Goal: Task Accomplishment & Management: Complete application form

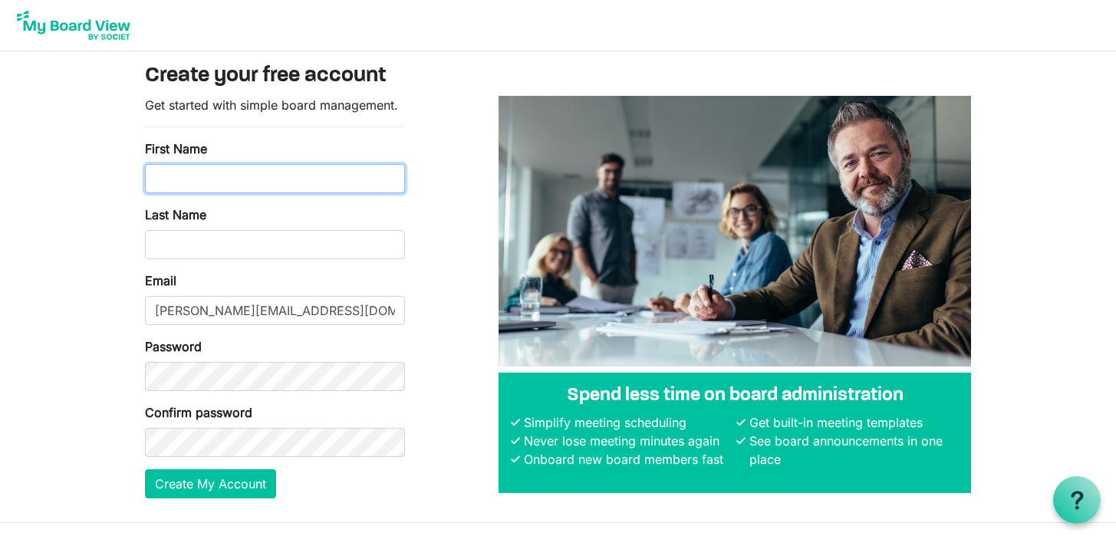
click at [288, 181] on input "First Name" at bounding box center [275, 178] width 260 height 29
type input "Nichole"
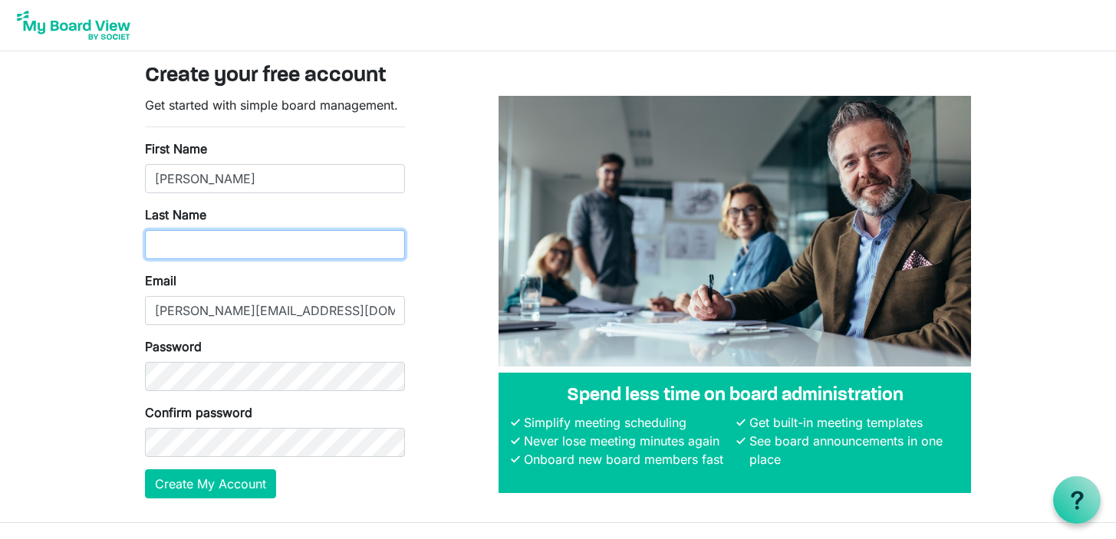
type input "Dawsey"
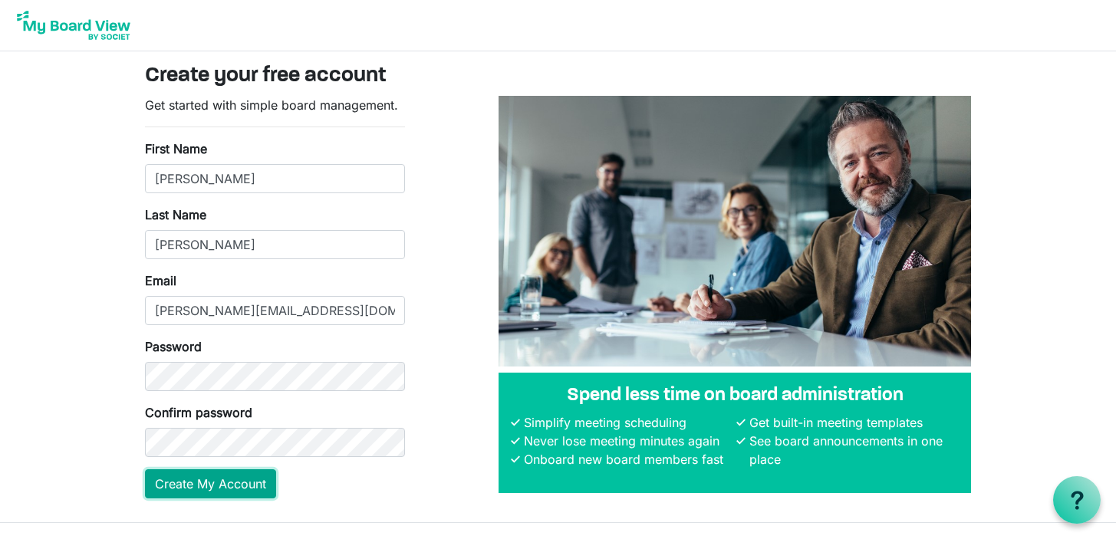
click at [205, 478] on button "Create My Account" at bounding box center [210, 483] width 131 height 29
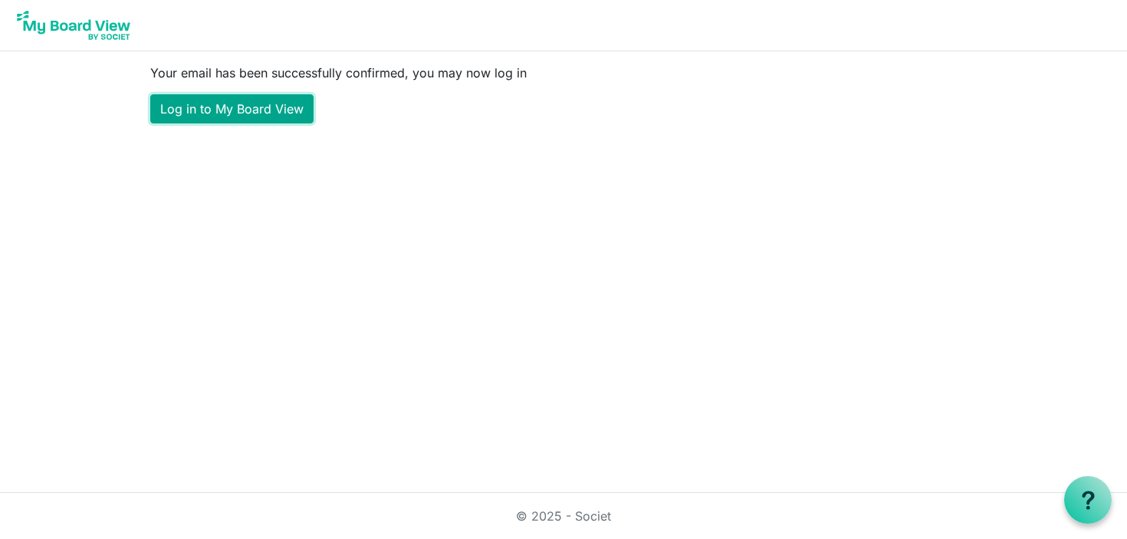
click at [234, 114] on link "Log in to My Board View" at bounding box center [231, 108] width 163 height 29
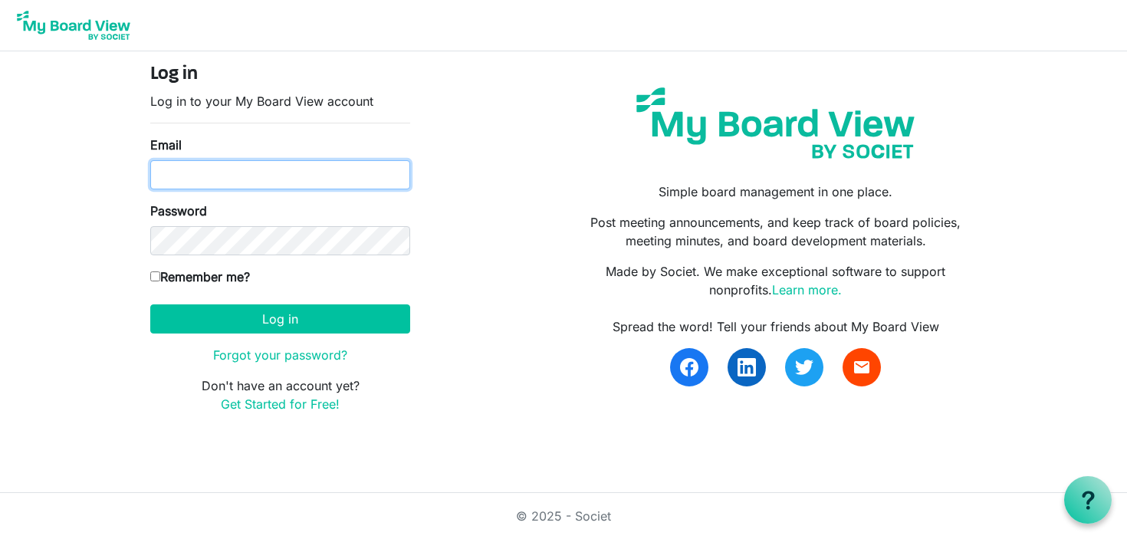
type input "nichole@apcbham.org"
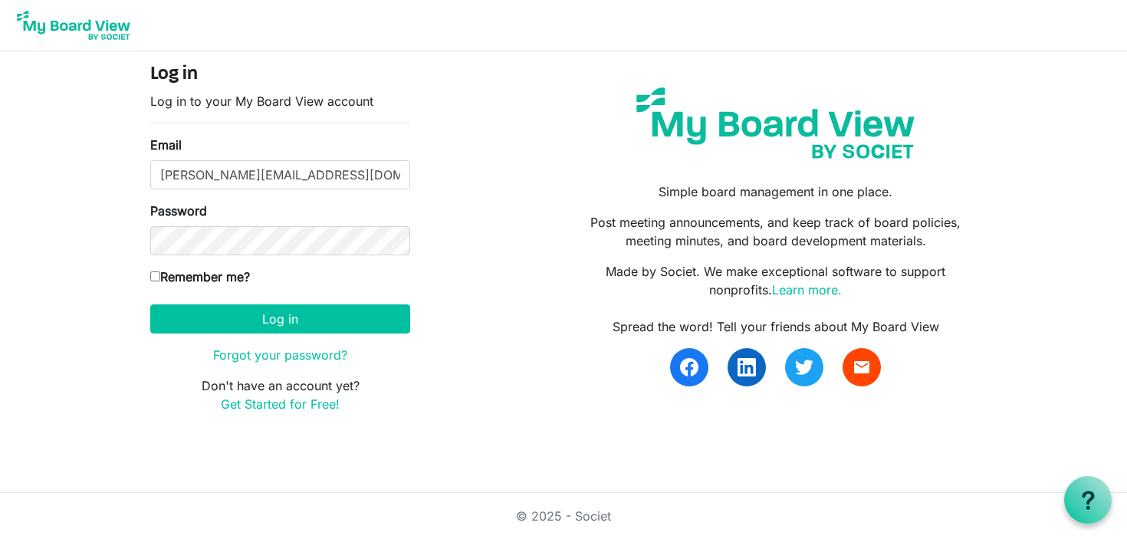
click at [159, 276] on input "Remember me?" at bounding box center [155, 276] width 10 height 10
checkbox input "true"
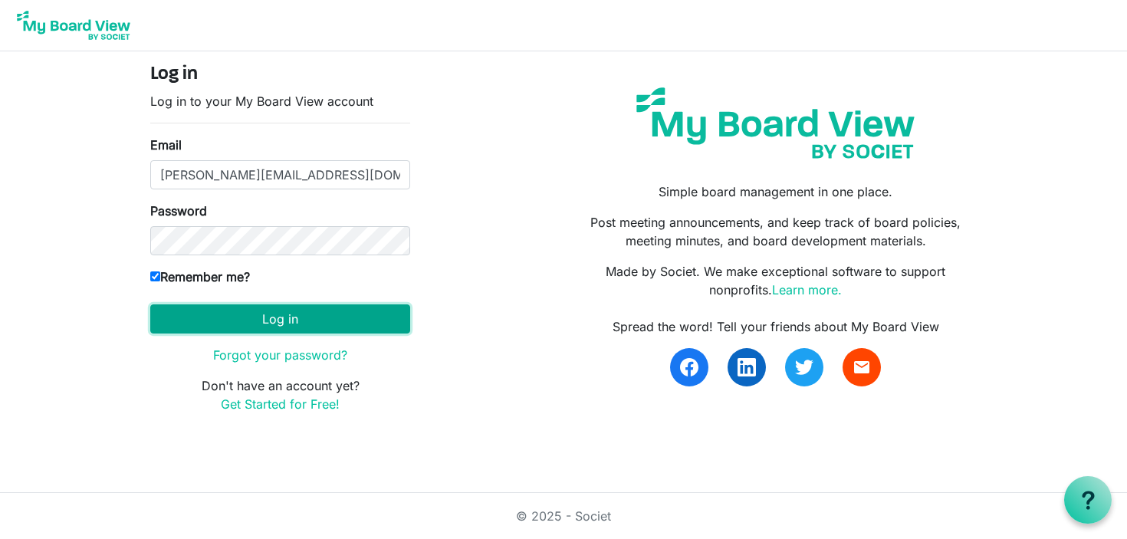
click at [292, 314] on button "Log in" at bounding box center [280, 318] width 260 height 29
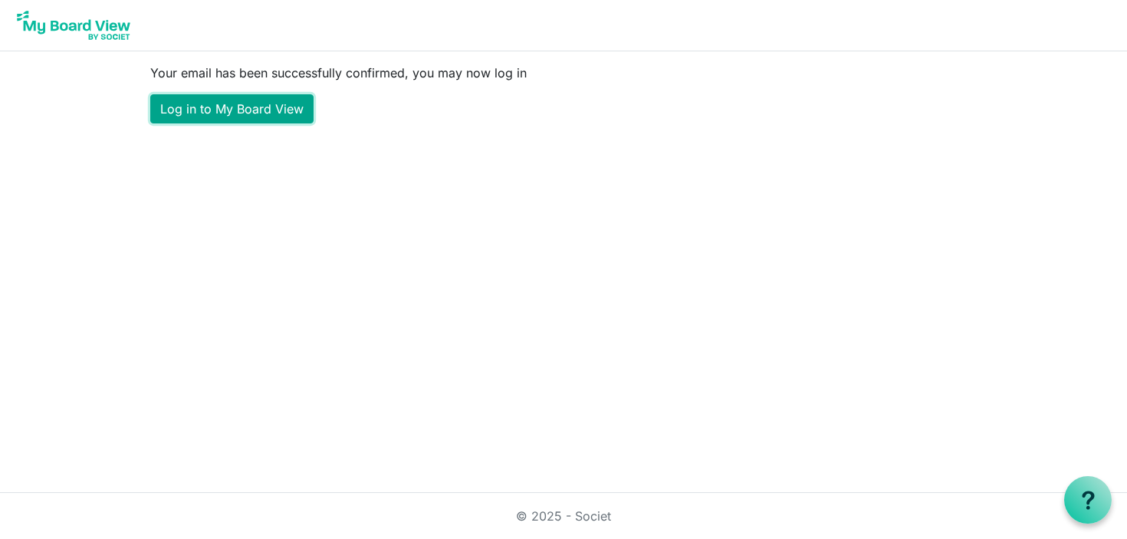
click at [250, 113] on link "Log in to My Board View" at bounding box center [231, 108] width 163 height 29
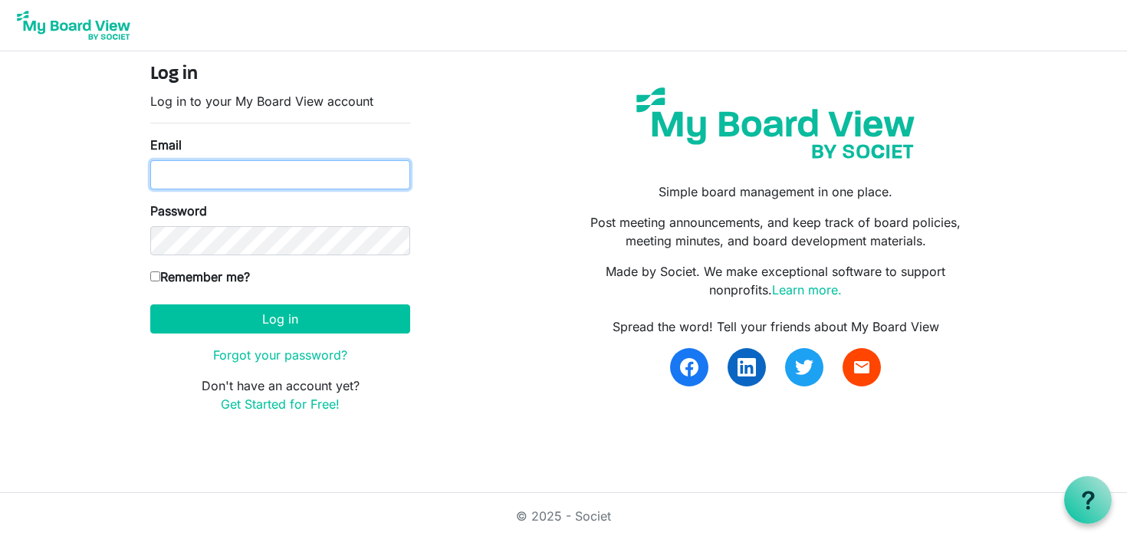
type input "[PERSON_NAME][EMAIL_ADDRESS][DOMAIN_NAME]"
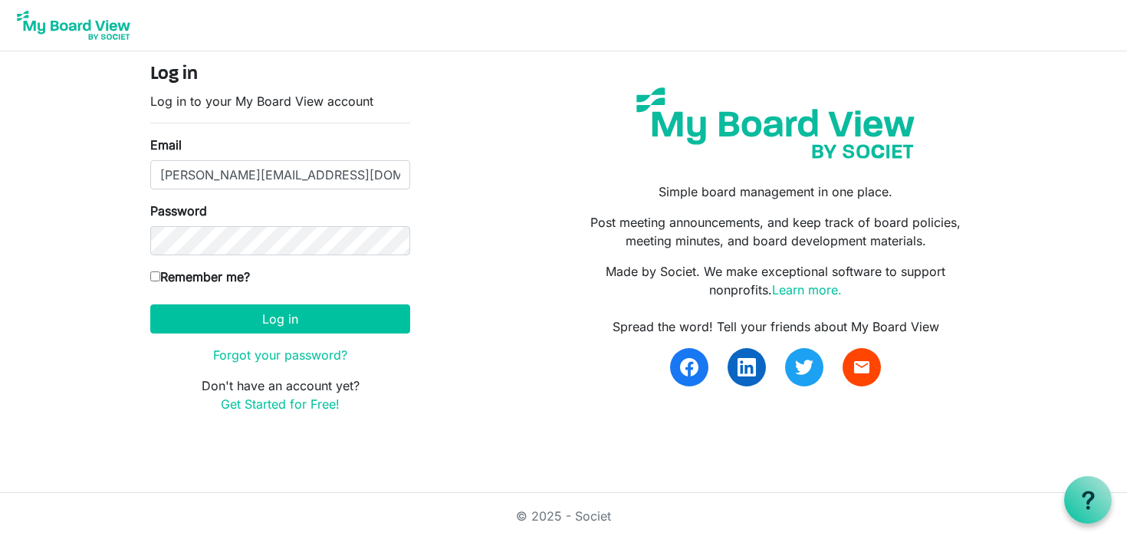
click at [159, 277] on input "Remember me?" at bounding box center [155, 276] width 10 height 10
checkbox input "true"
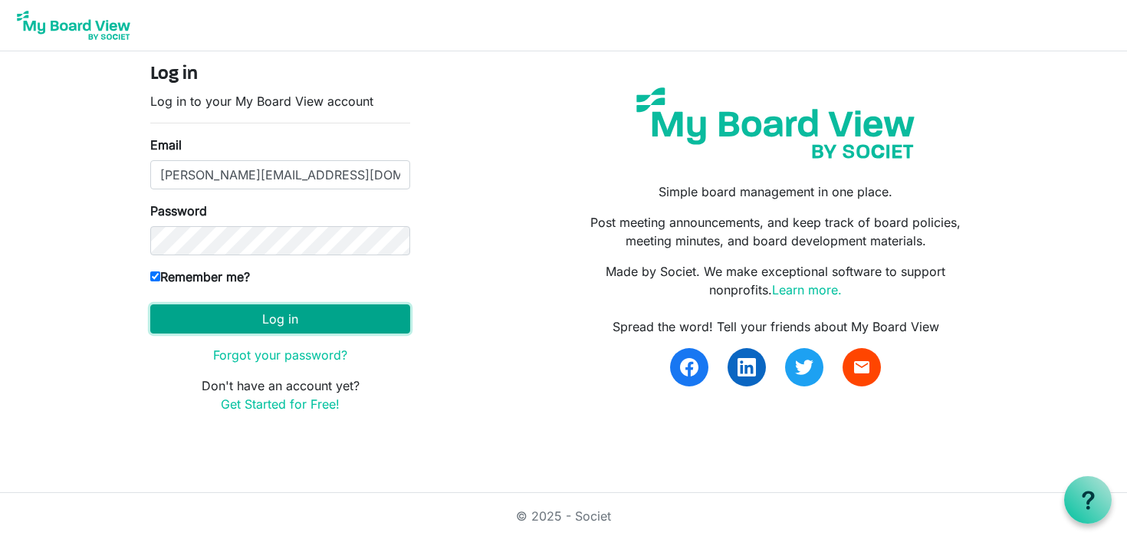
click at [316, 324] on button "Log in" at bounding box center [280, 318] width 260 height 29
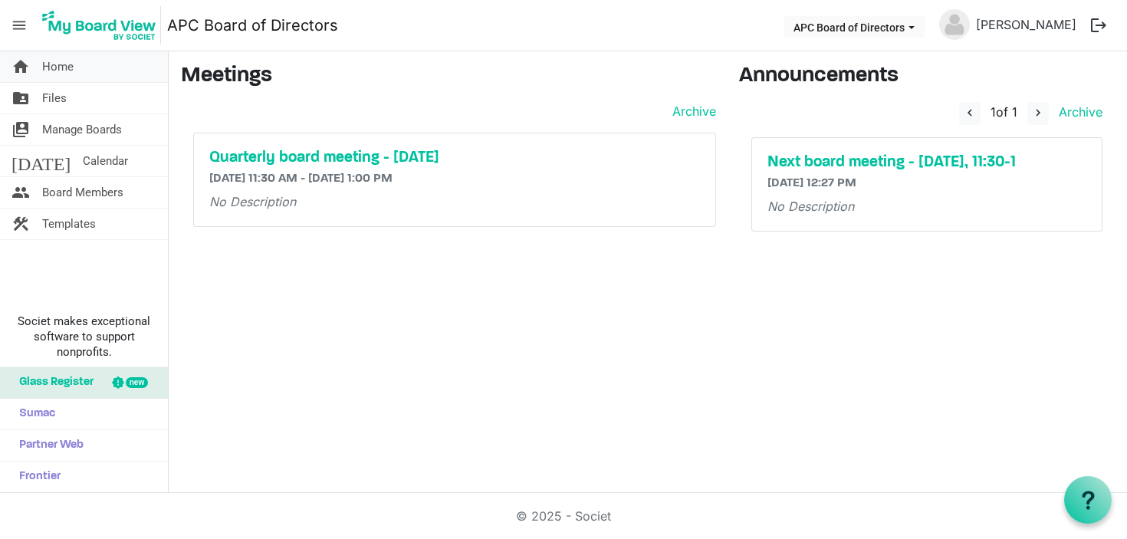
click at [83, 65] on link "home Home" at bounding box center [84, 66] width 168 height 31
click at [94, 102] on link "folder_shared Files" at bounding box center [84, 98] width 168 height 31
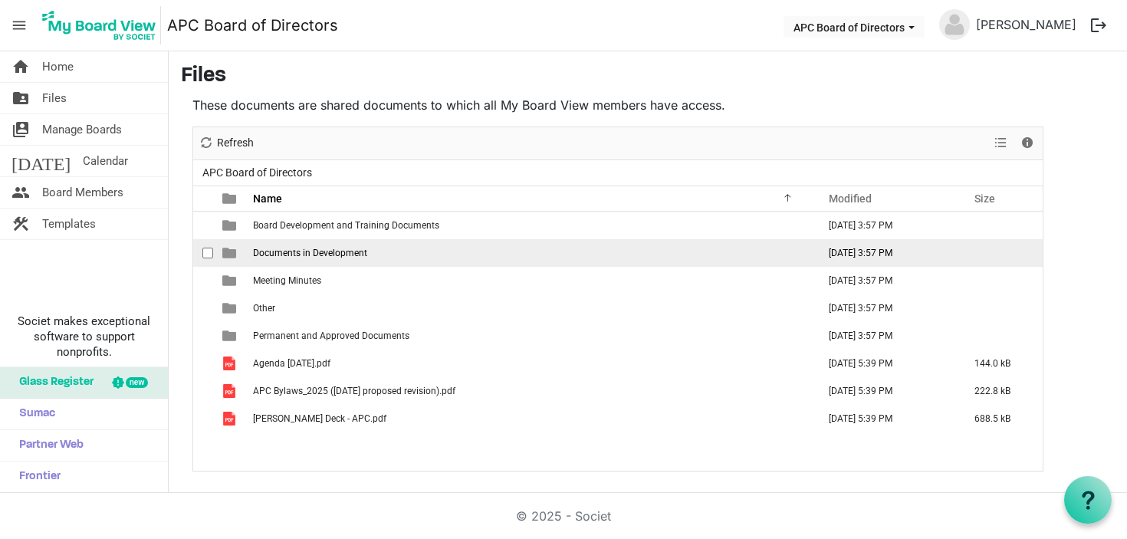
click at [324, 255] on span "Documents in Development" at bounding box center [310, 253] width 114 height 11
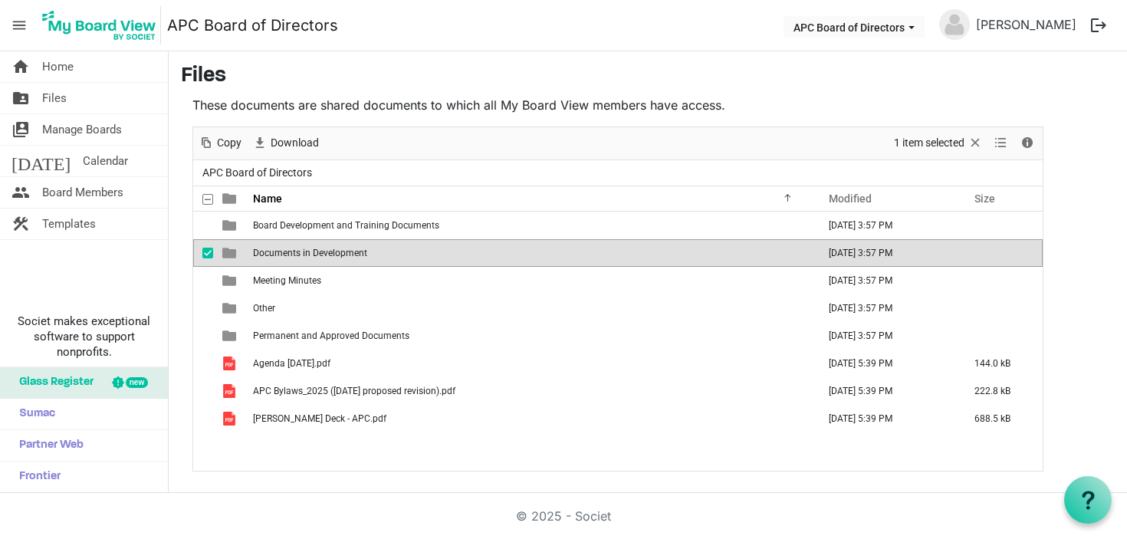
click at [202, 255] on span "checkbox" at bounding box center [207, 253] width 11 height 11
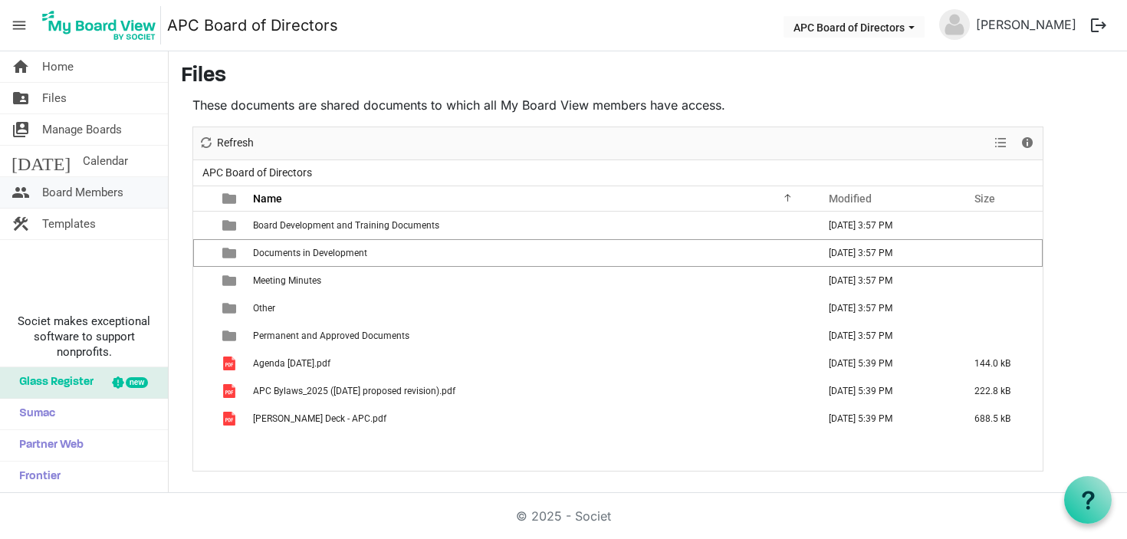
click at [102, 195] on span "Board Members" at bounding box center [82, 192] width 81 height 31
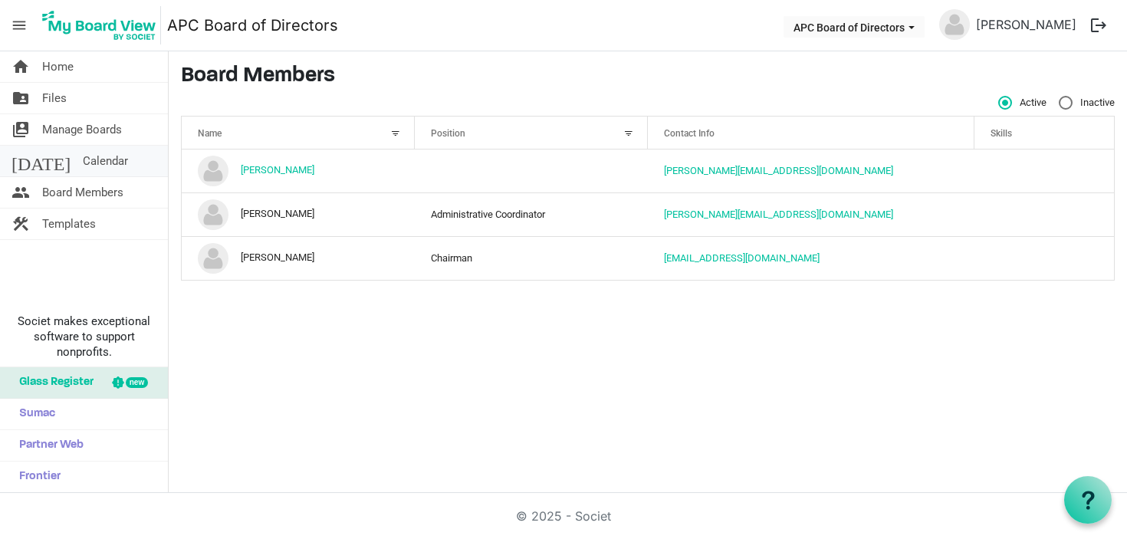
click at [83, 162] on span "Calendar" at bounding box center [105, 161] width 45 height 31
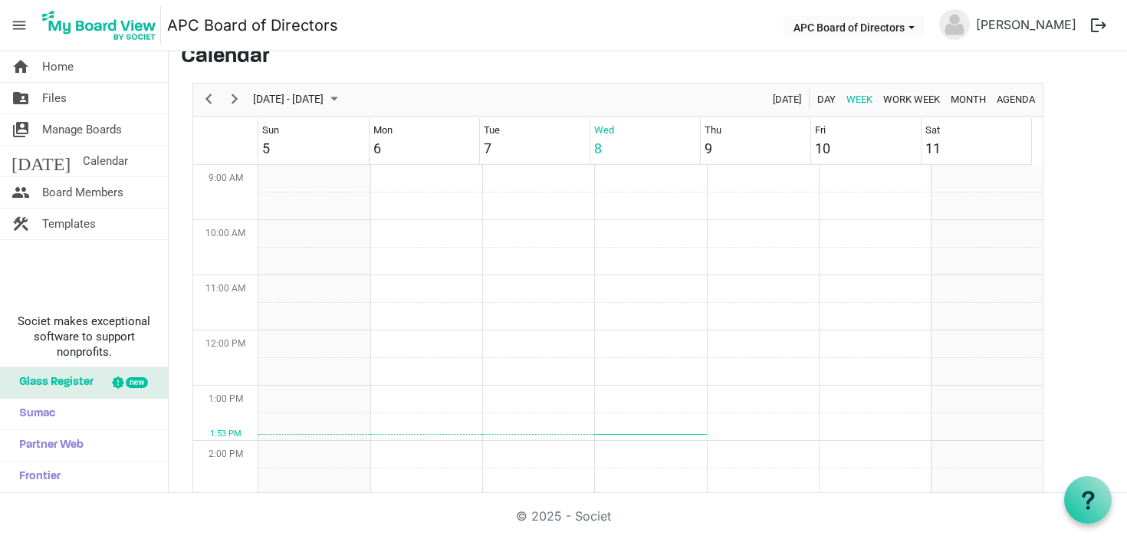
scroll to position [20, 0]
click at [232, 100] on span "Next" at bounding box center [234, 98] width 18 height 19
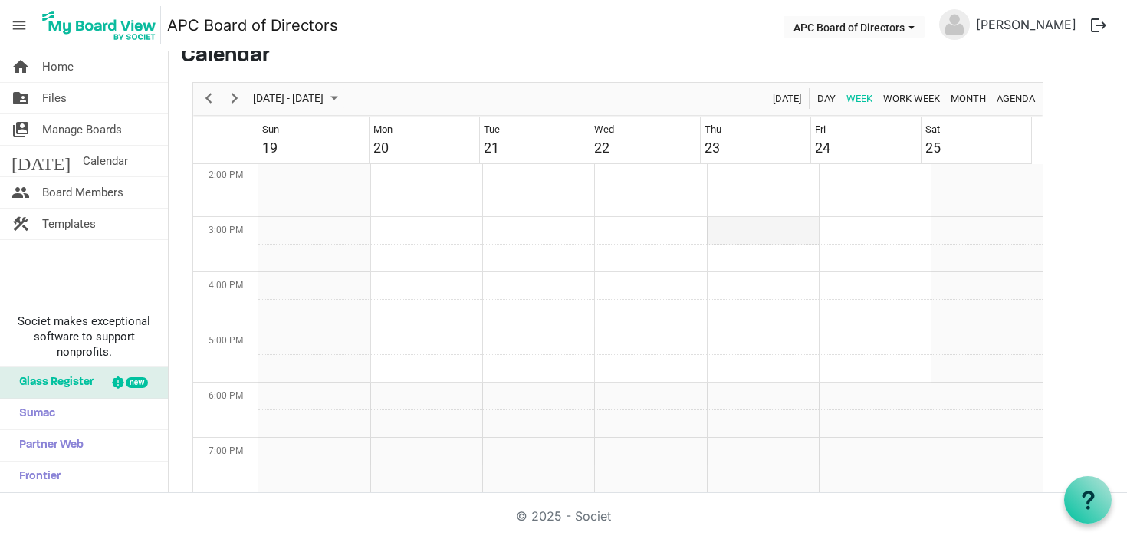
click at [737, 224] on td "Week of October 22, 2025" at bounding box center [763, 231] width 112 height 28
click at [735, 217] on td "Week of October 22, 2025" at bounding box center [763, 231] width 112 height 28
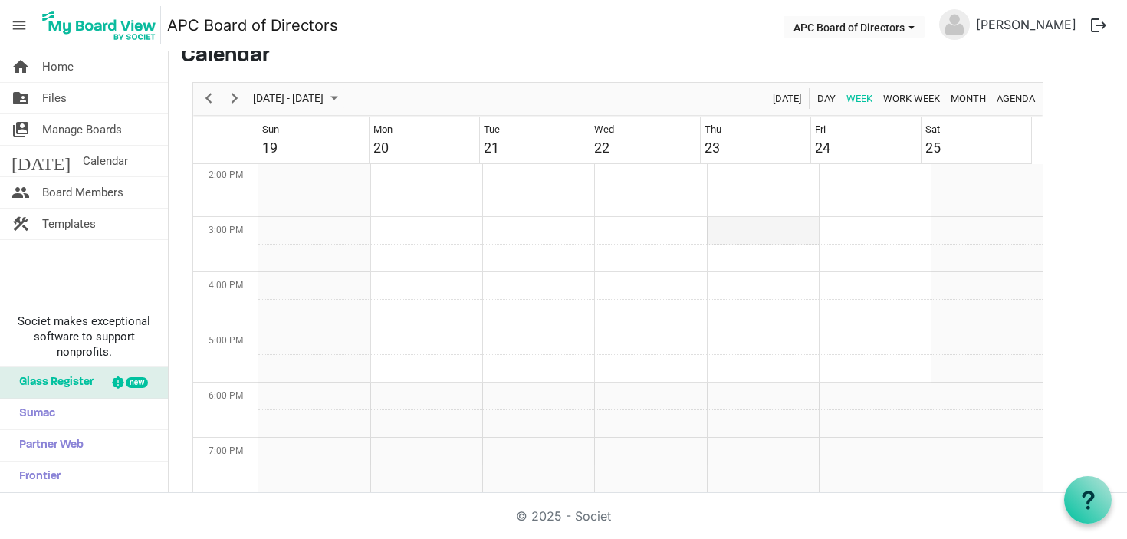
click at [766, 237] on td "Week of October 22, 2025" at bounding box center [763, 231] width 112 height 28
click at [70, 63] on span "Home" at bounding box center [57, 66] width 31 height 31
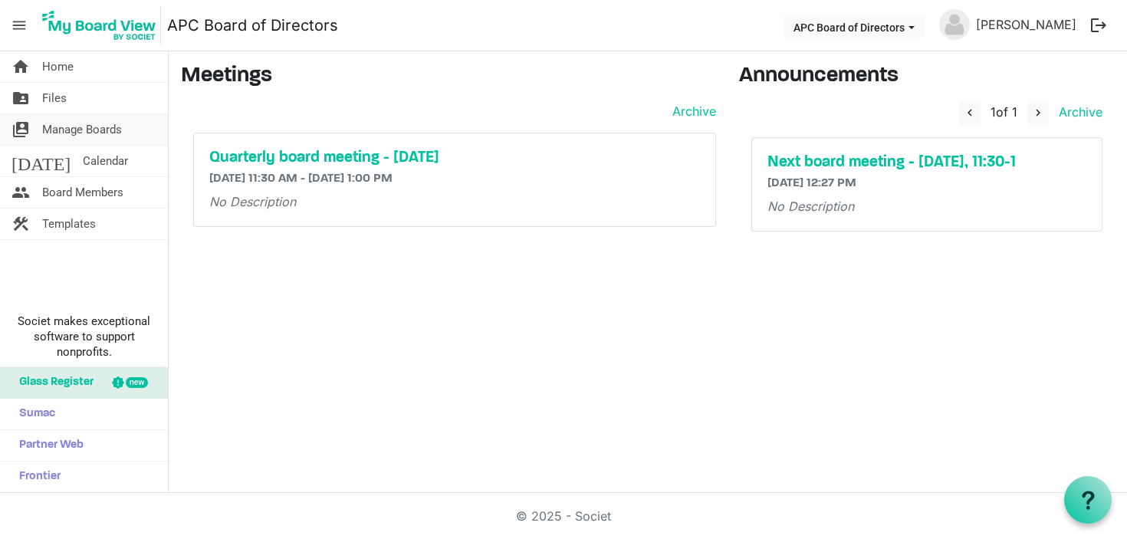
click at [90, 129] on span "Manage Boards" at bounding box center [82, 129] width 80 height 31
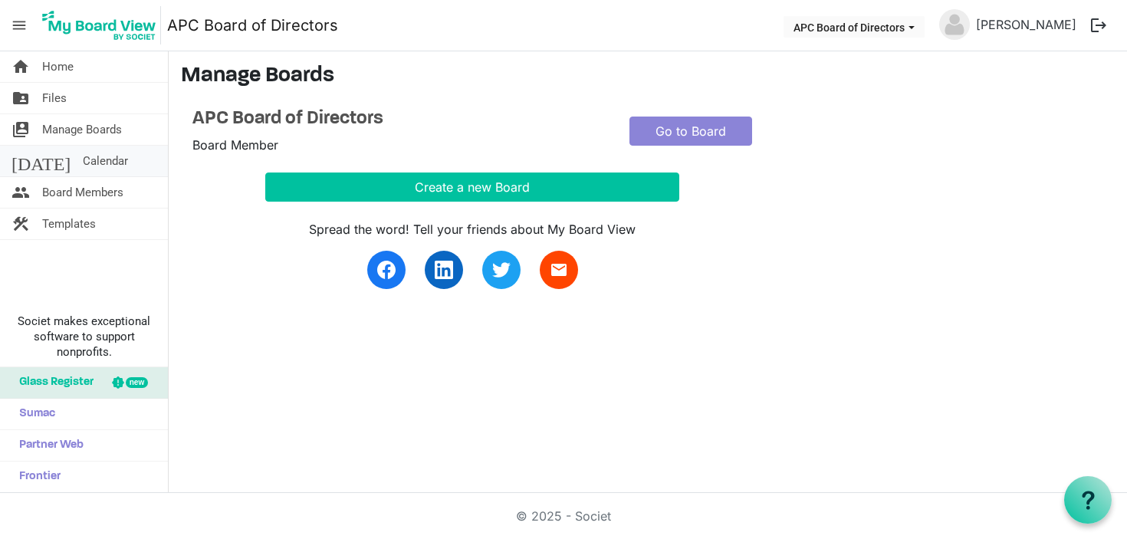
click at [83, 165] on span "Calendar" at bounding box center [105, 161] width 45 height 31
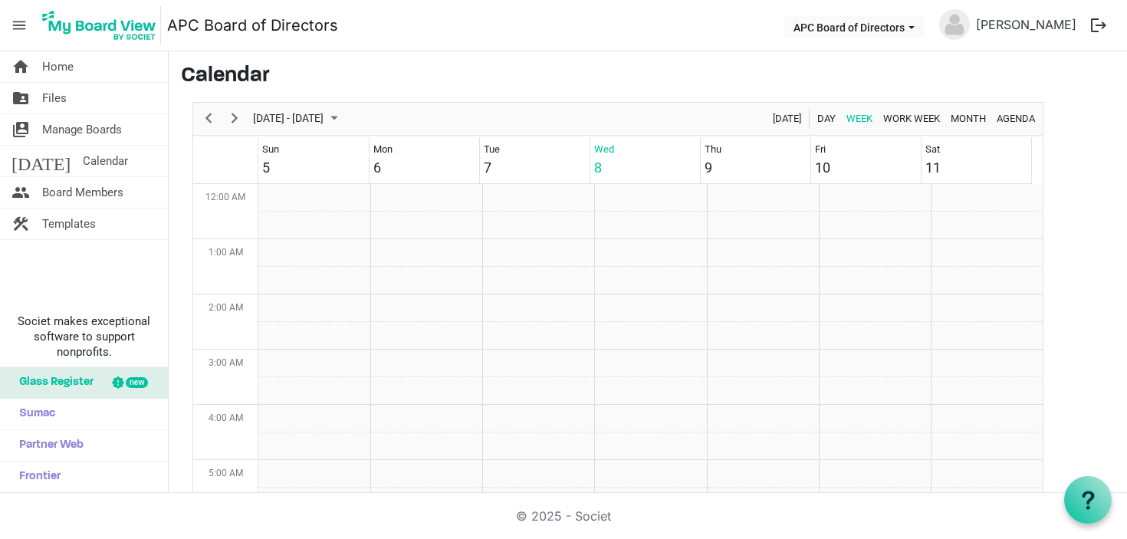
scroll to position [497, 0]
click at [79, 192] on span "Board Members" at bounding box center [82, 192] width 81 height 31
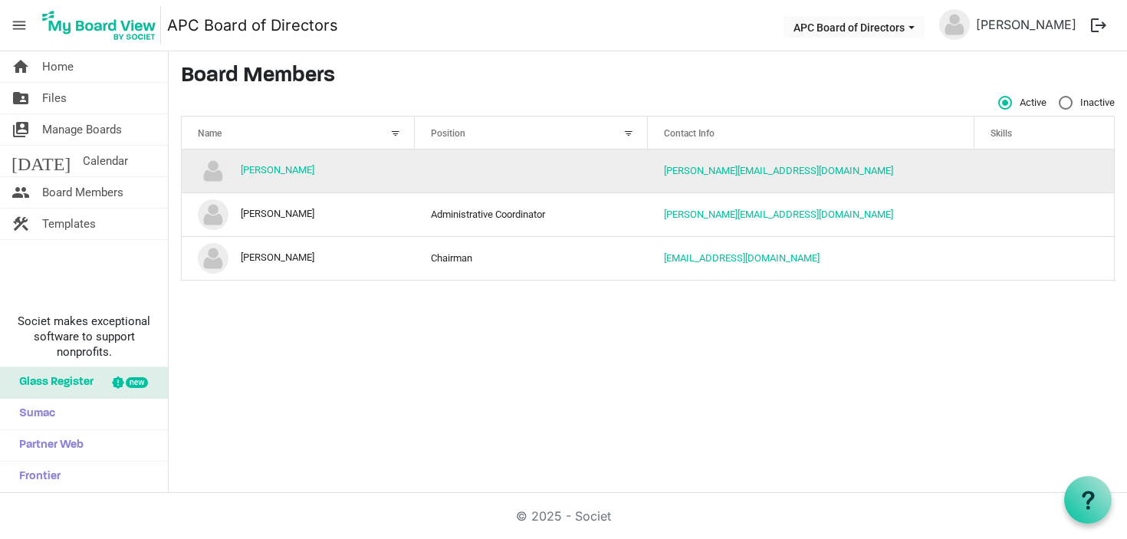
click at [294, 176] on td "[PERSON_NAME]" at bounding box center [298, 171] width 233 height 43
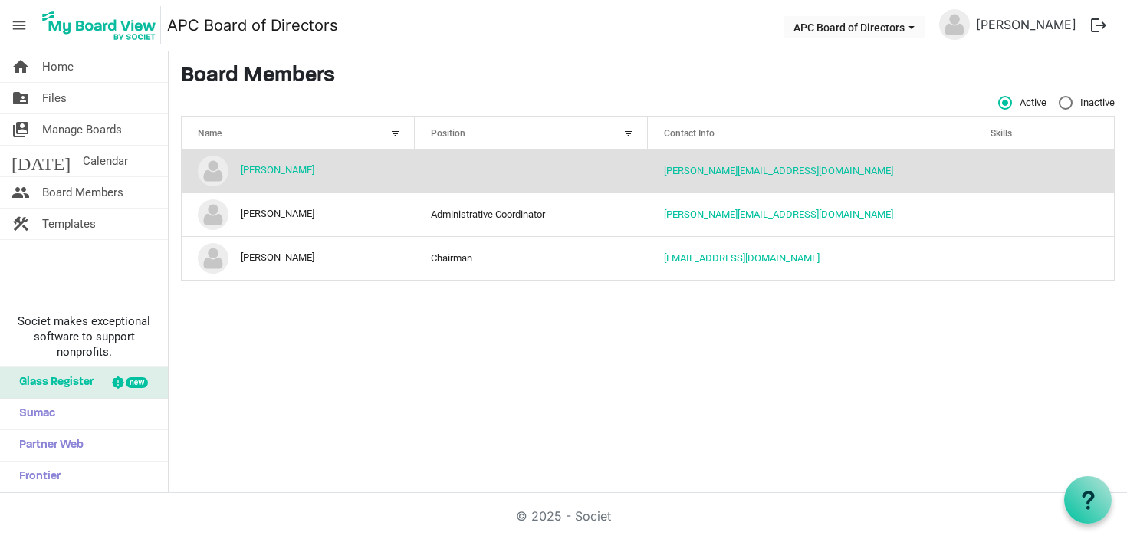
click at [299, 163] on td "[PERSON_NAME]" at bounding box center [298, 171] width 233 height 43
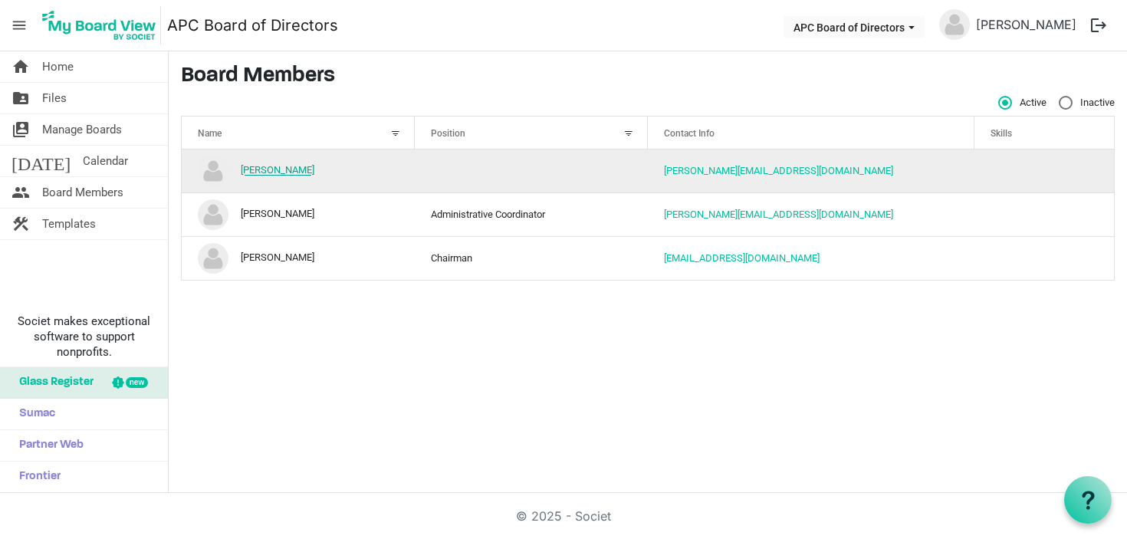
click at [298, 169] on link "[PERSON_NAME]" at bounding box center [278, 171] width 74 height 12
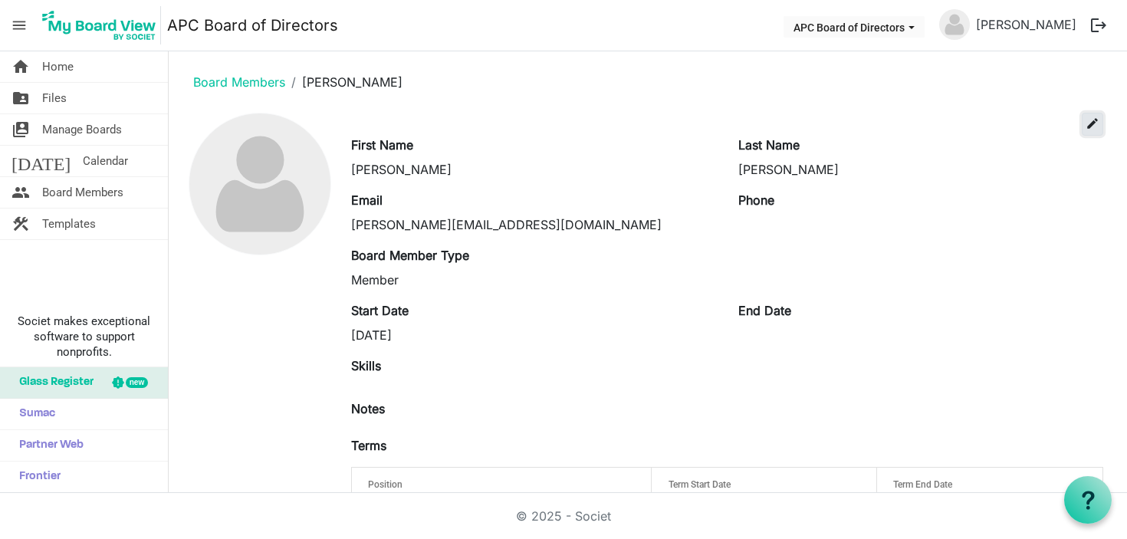
click at [1086, 123] on span "edit" at bounding box center [1093, 124] width 14 height 14
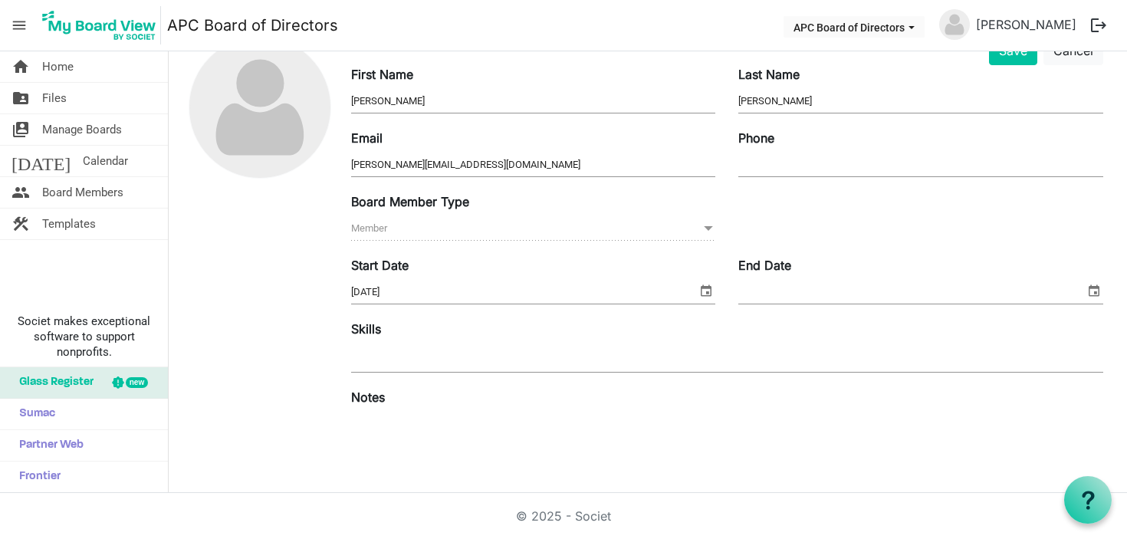
scroll to position [78, 0]
click at [831, 160] on input "Phone" at bounding box center [920, 163] width 365 height 23
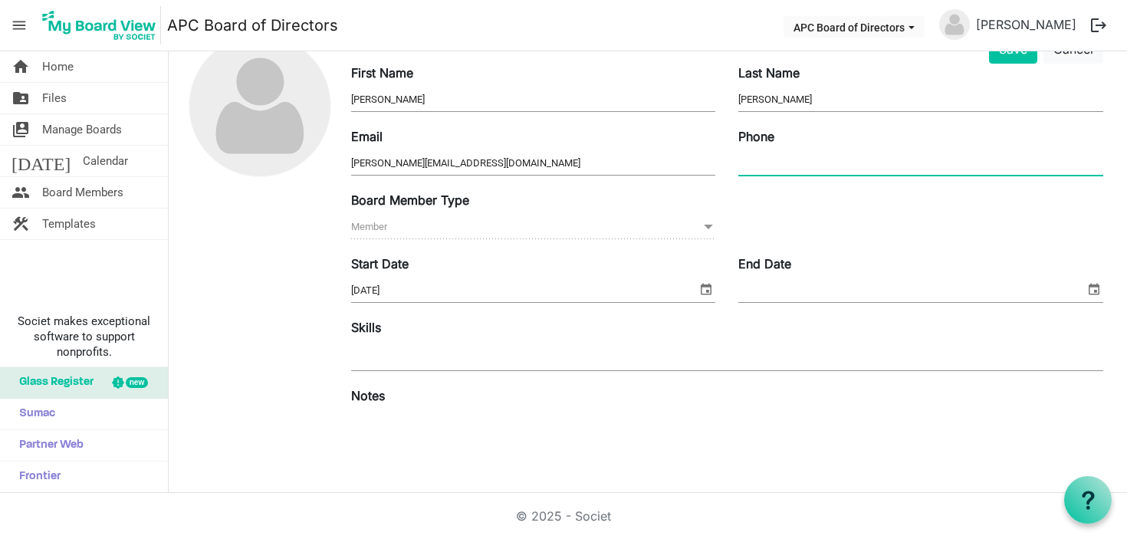
type input "3142231660"
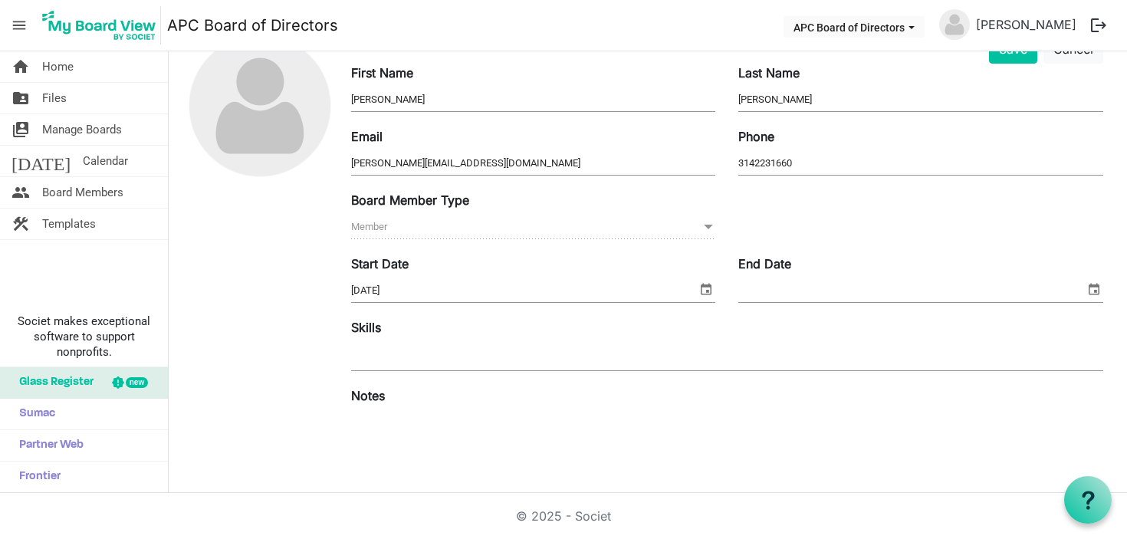
click at [702, 231] on span at bounding box center [709, 227] width 14 height 17
click at [702, 224] on span at bounding box center [709, 227] width 14 height 17
click at [551, 225] on span "Member Member" at bounding box center [533, 227] width 365 height 24
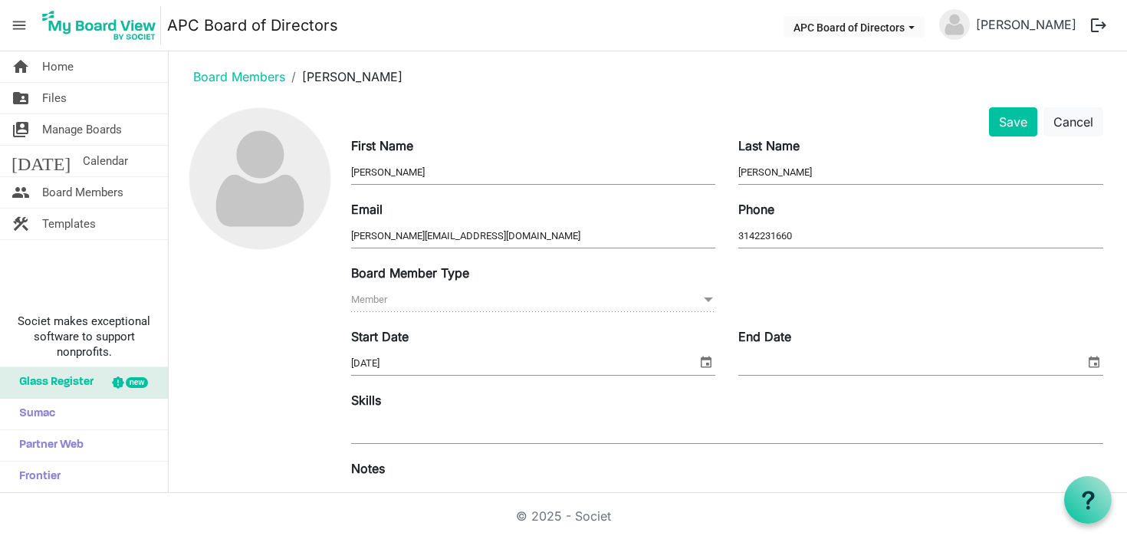
scroll to position [0, 0]
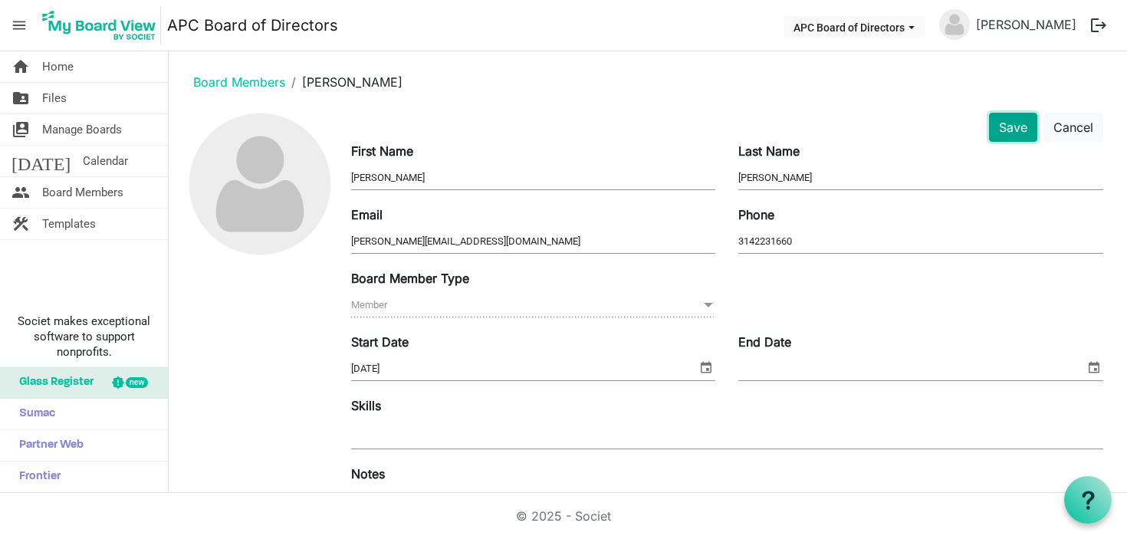
click at [997, 124] on button "Save" at bounding box center [1013, 127] width 48 height 29
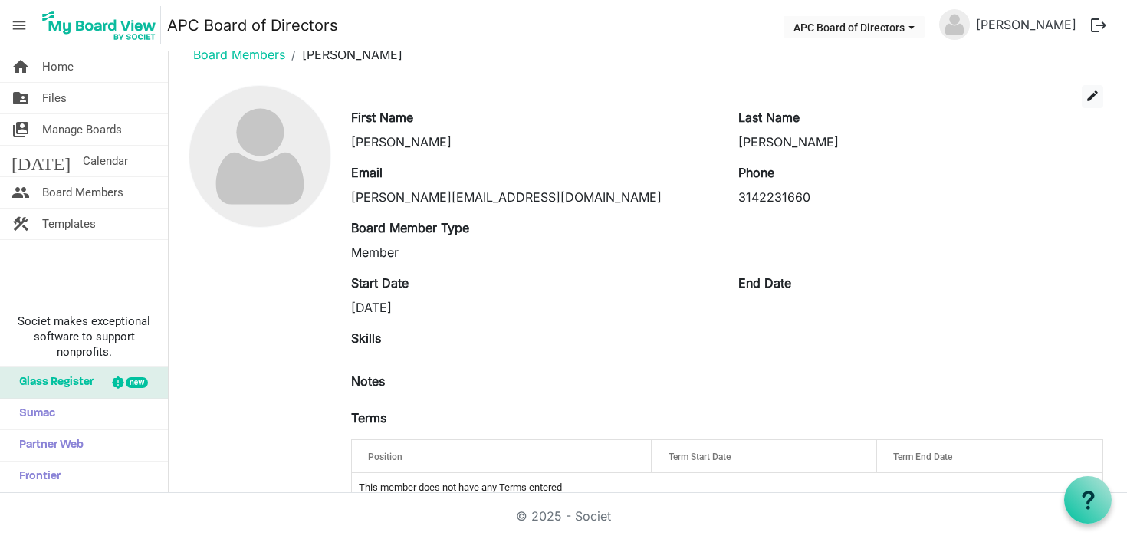
scroll to position [62, 0]
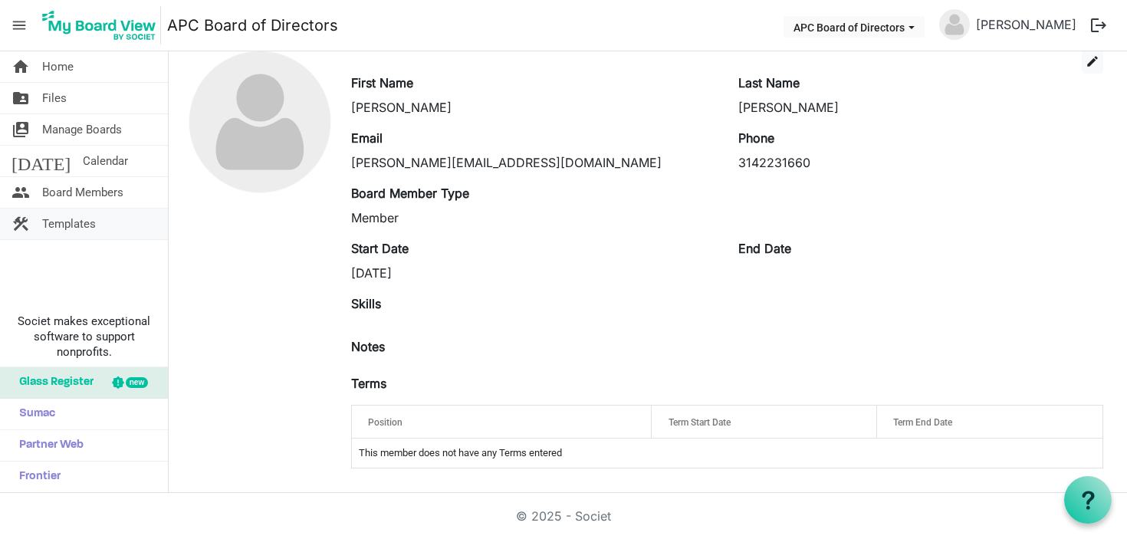
click at [94, 225] on span "Templates" at bounding box center [69, 224] width 54 height 31
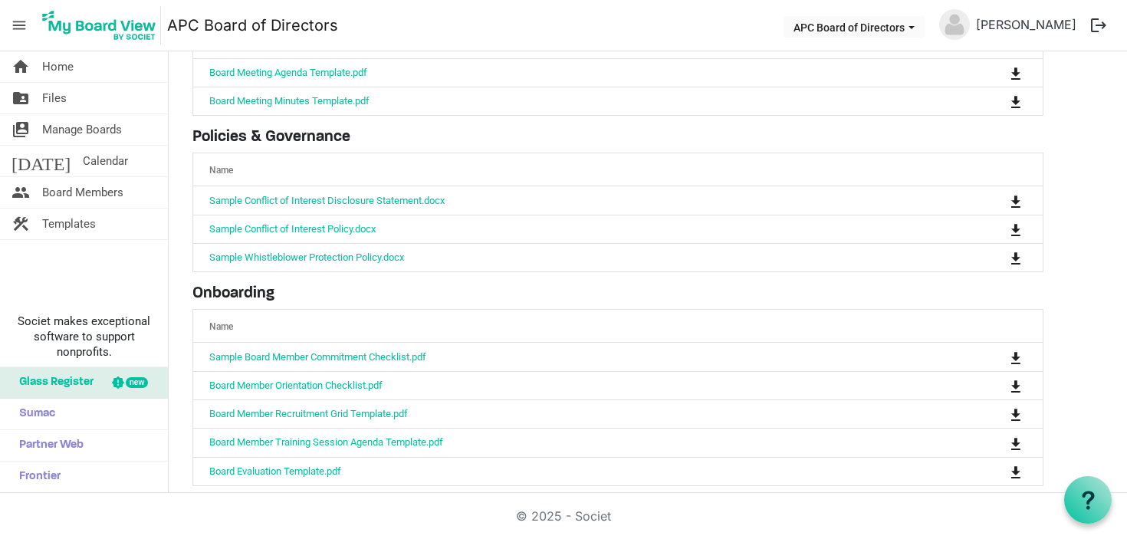
scroll to position [175, 0]
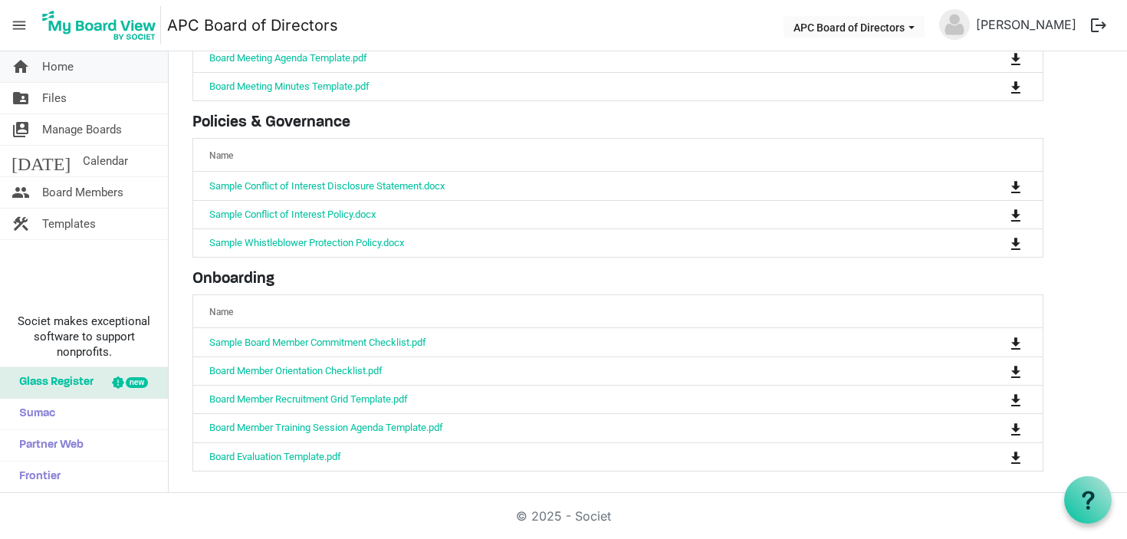
click at [74, 68] on link "home Home" at bounding box center [84, 66] width 168 height 31
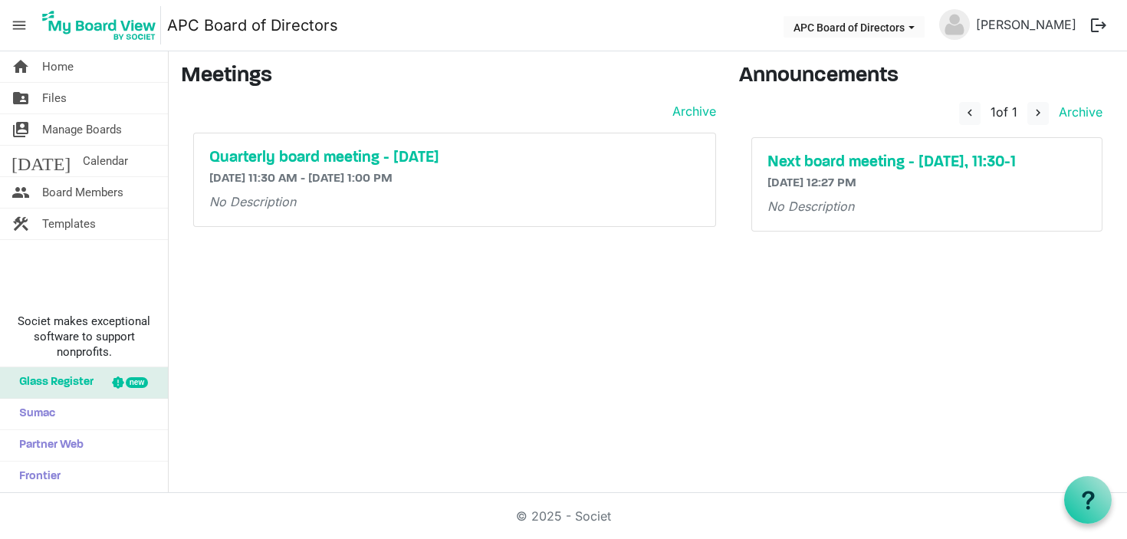
click at [962, 25] on img at bounding box center [954, 24] width 31 height 31
click at [95, 101] on link "folder_shared Files" at bounding box center [84, 98] width 168 height 31
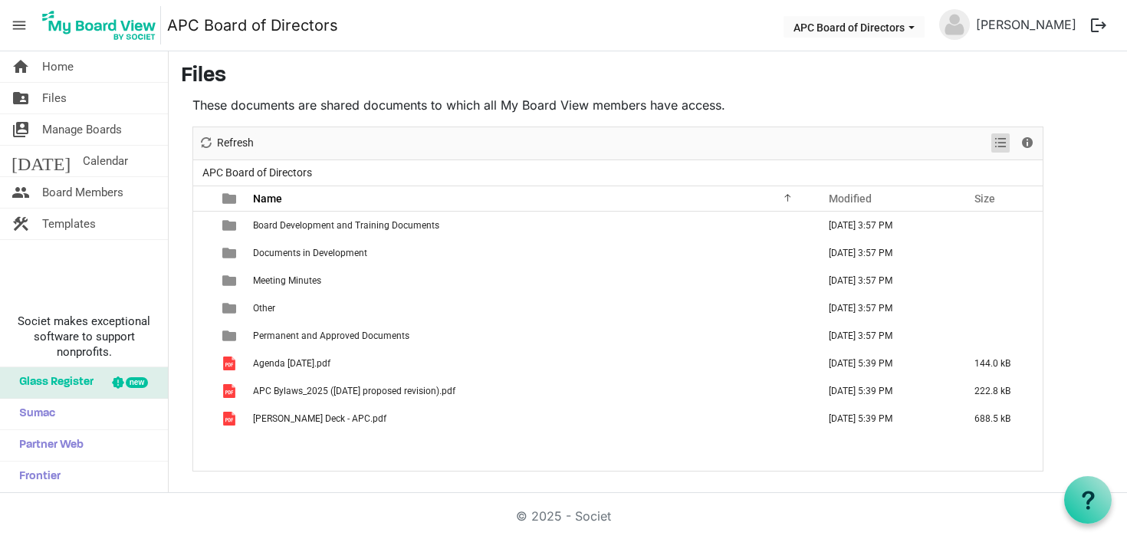
click at [1001, 143] on span "View dropdownbutton" at bounding box center [1000, 142] width 18 height 19
click at [1028, 143] on span "Details" at bounding box center [1027, 142] width 18 height 19
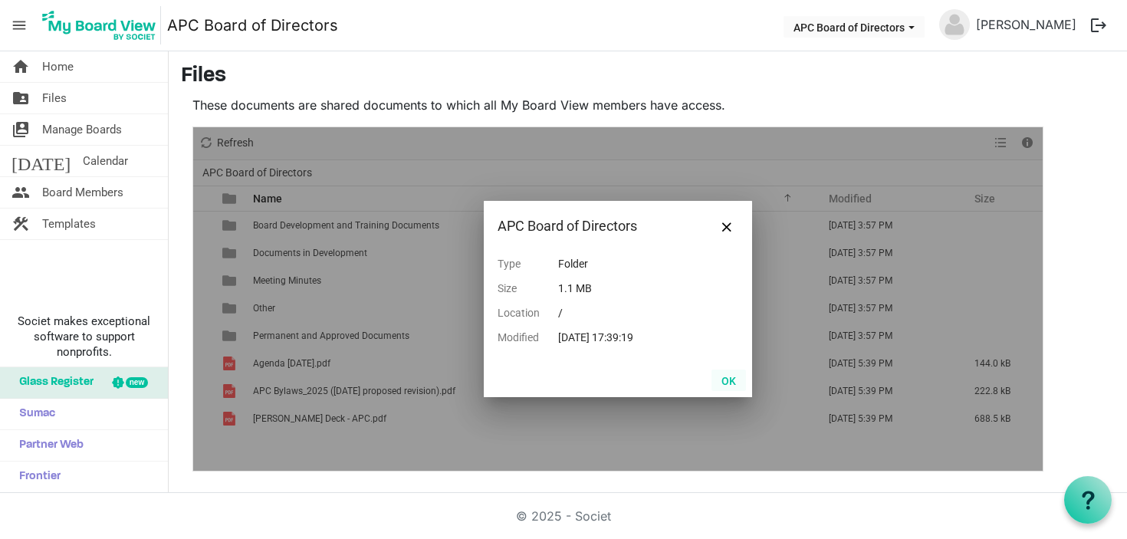
click at [732, 382] on button "OK" at bounding box center [729, 380] width 35 height 21
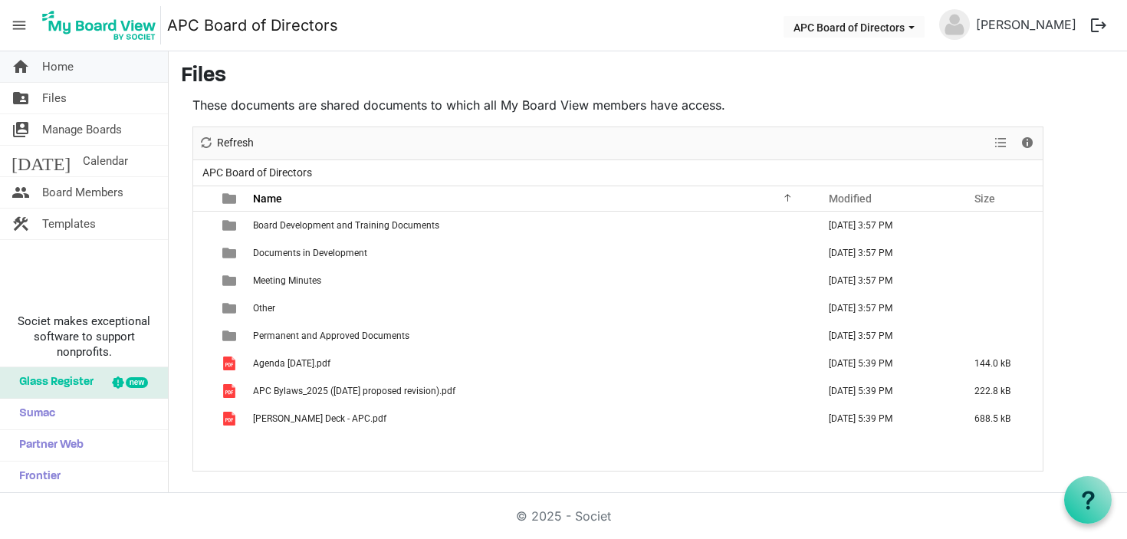
click at [90, 76] on link "home Home" at bounding box center [84, 66] width 168 height 31
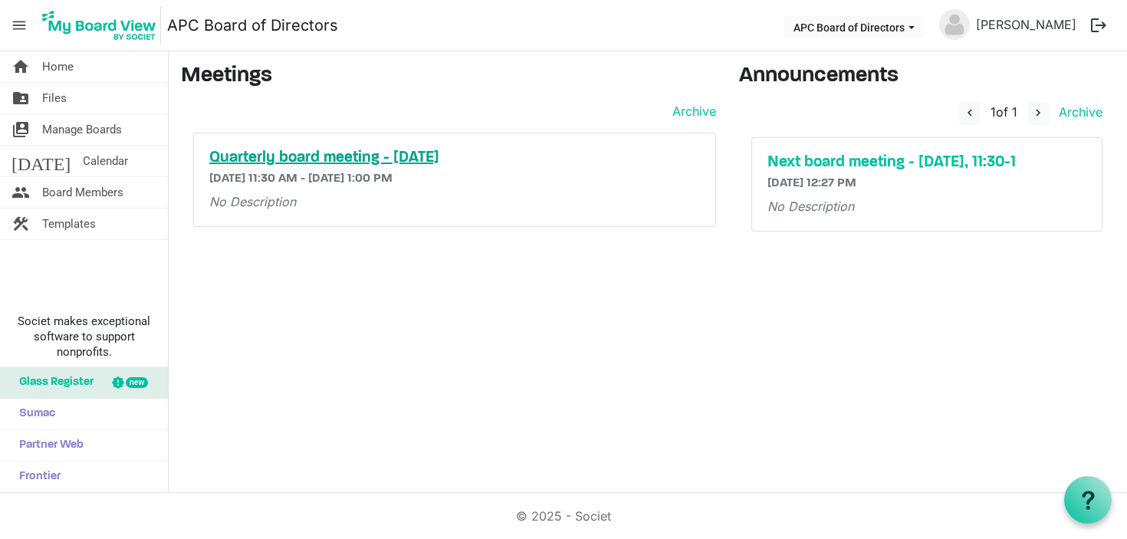
click at [409, 160] on h5 "Quarterly board meeting - [DATE]" at bounding box center [454, 158] width 491 height 18
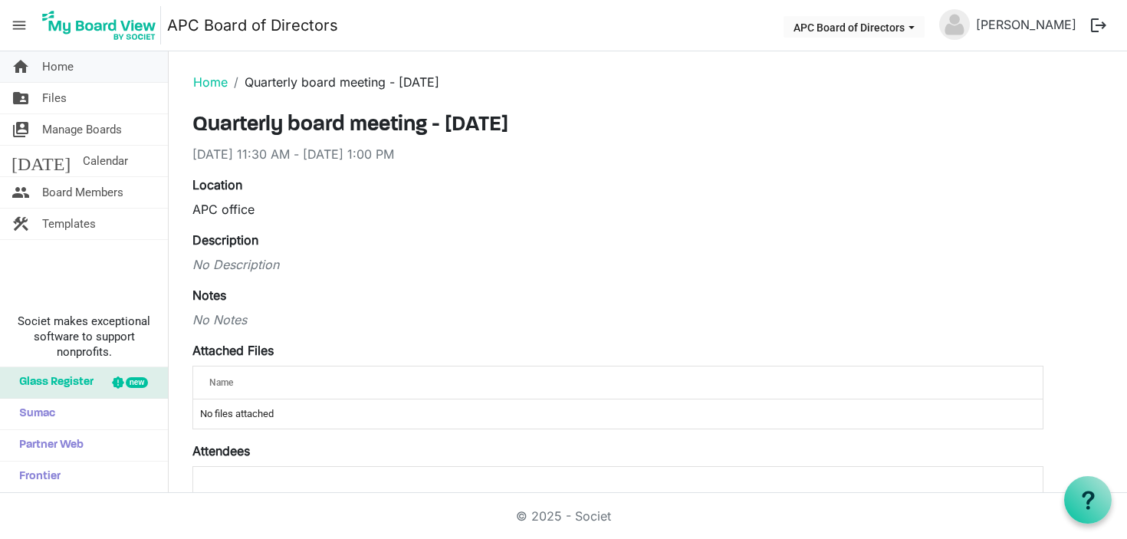
click at [62, 69] on span "Home" at bounding box center [57, 66] width 31 height 31
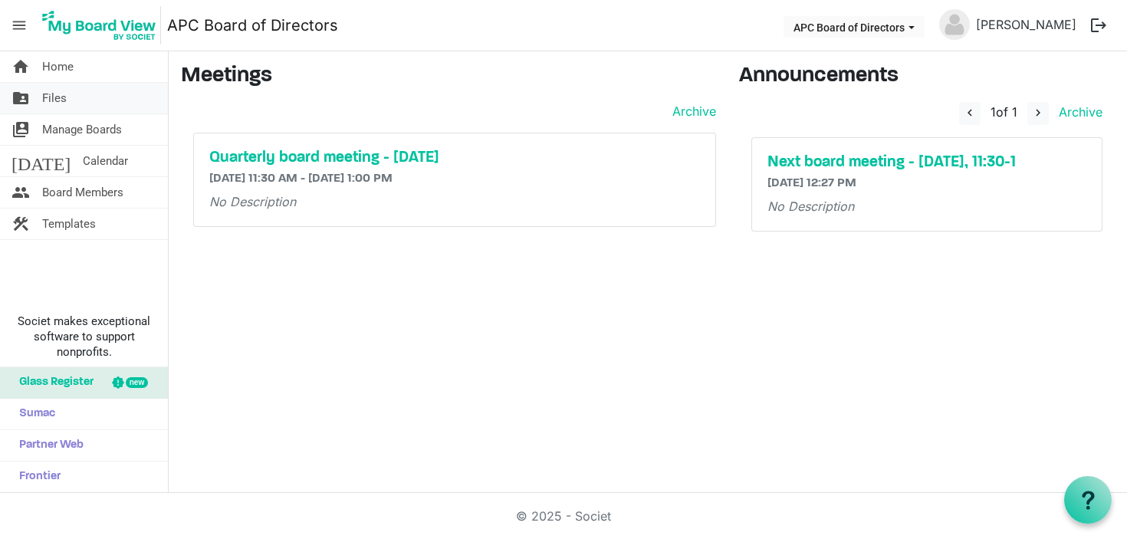
click at [66, 97] on link "folder_shared Files" at bounding box center [84, 98] width 168 height 31
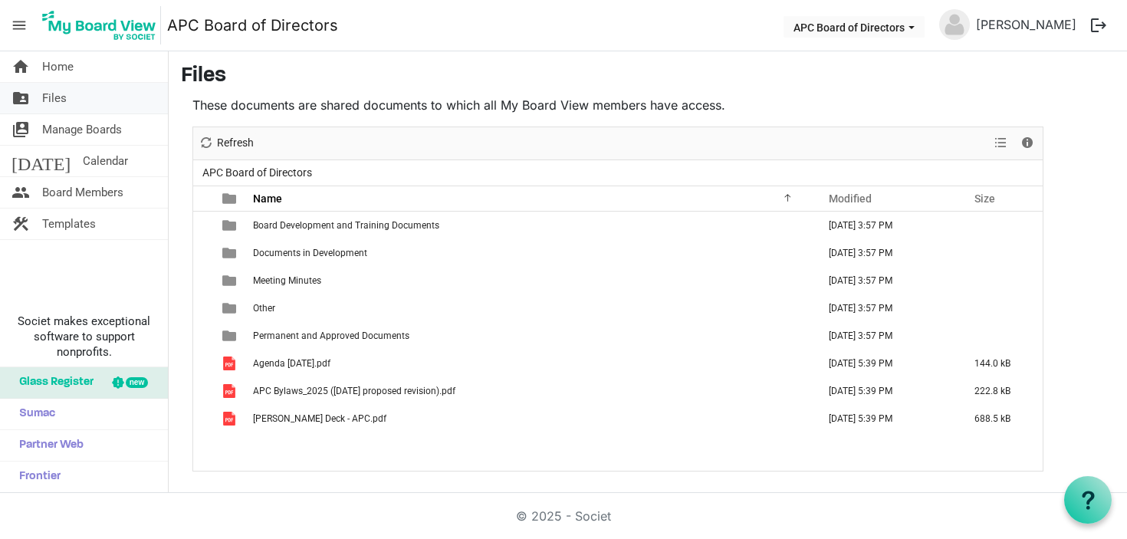
click at [68, 97] on link "folder_shared Files" at bounding box center [84, 98] width 168 height 31
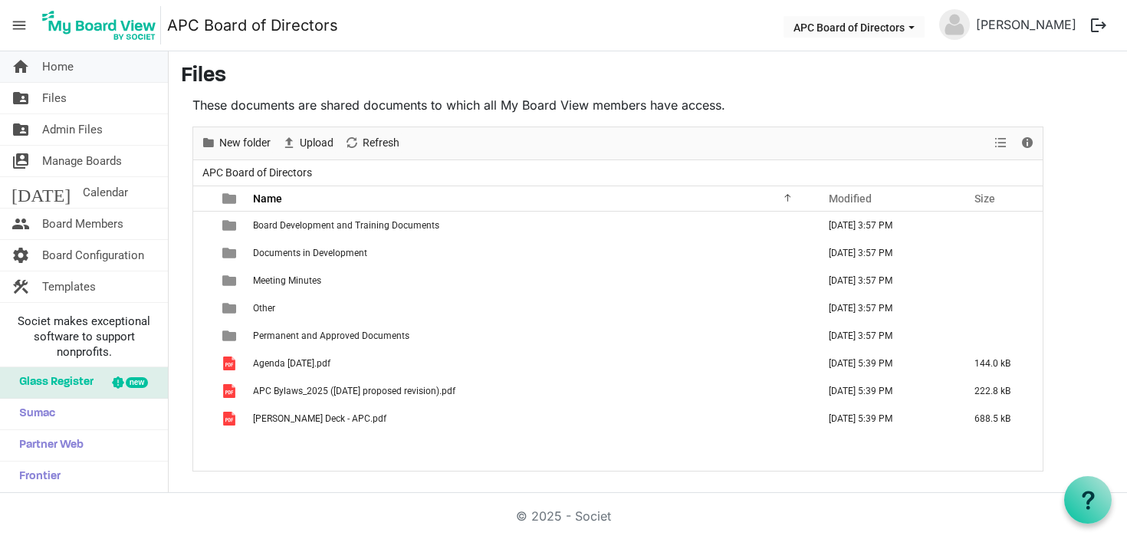
click at [53, 67] on span "Home" at bounding box center [57, 66] width 31 height 31
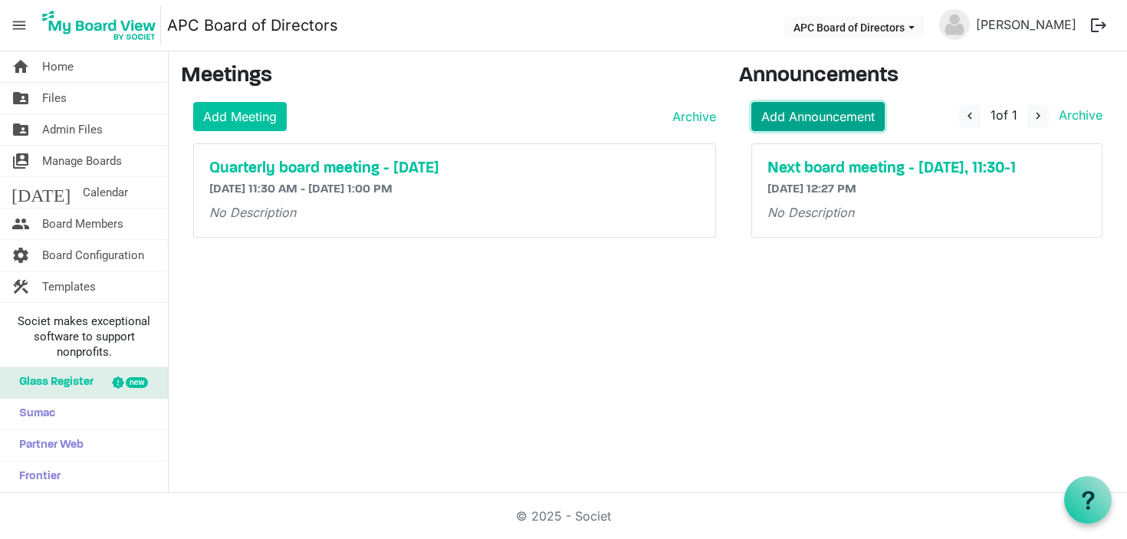
click at [829, 120] on link "Add Announcement" at bounding box center [817, 116] width 133 height 29
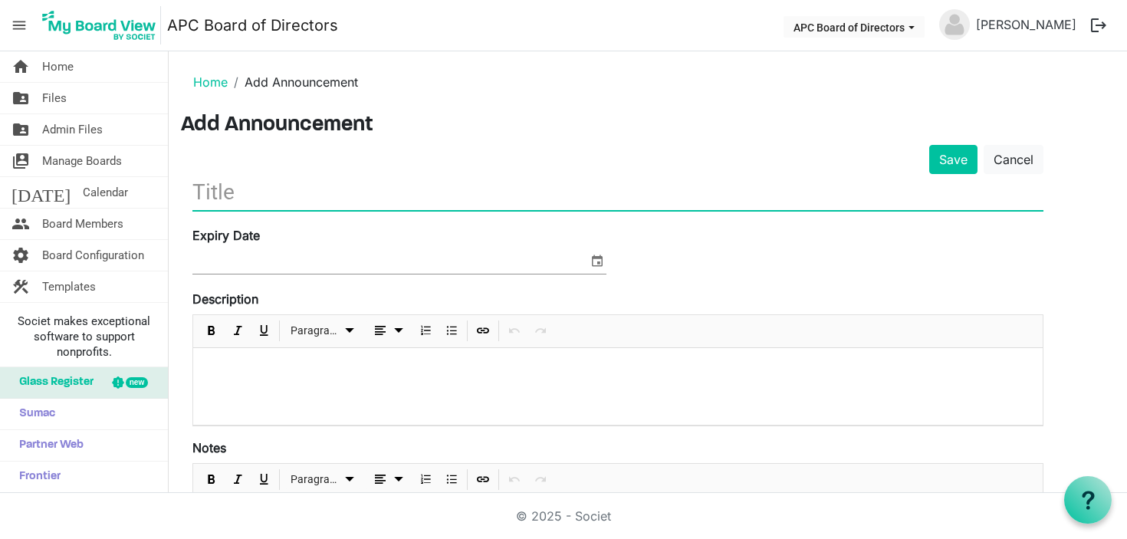
click at [320, 196] on input "text" at bounding box center [617, 192] width 851 height 36
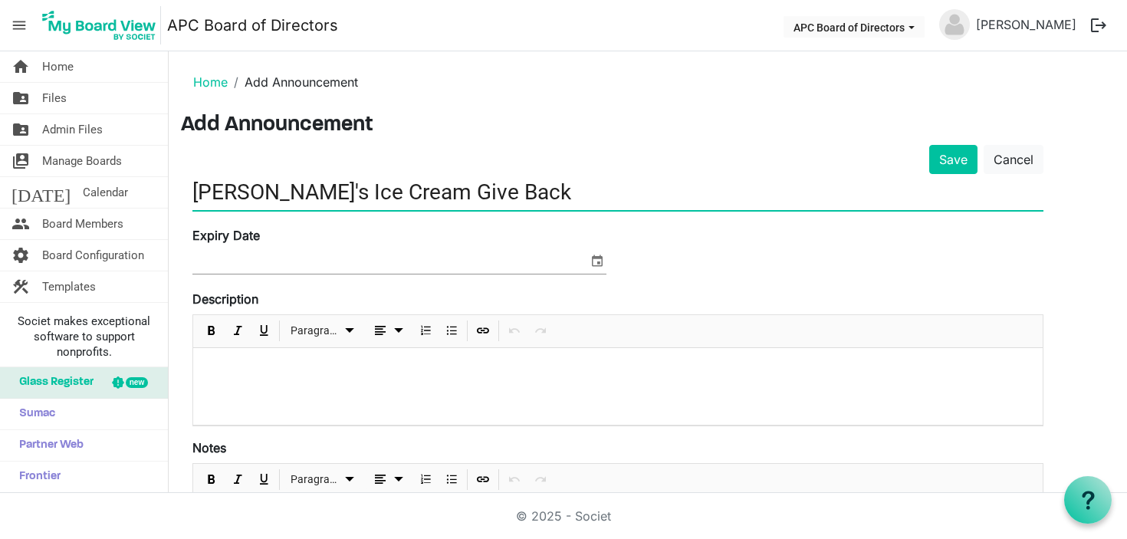
type input "[PERSON_NAME]'s Ice Cream Give Back"
click at [281, 364] on p at bounding box center [617, 368] width 825 height 16
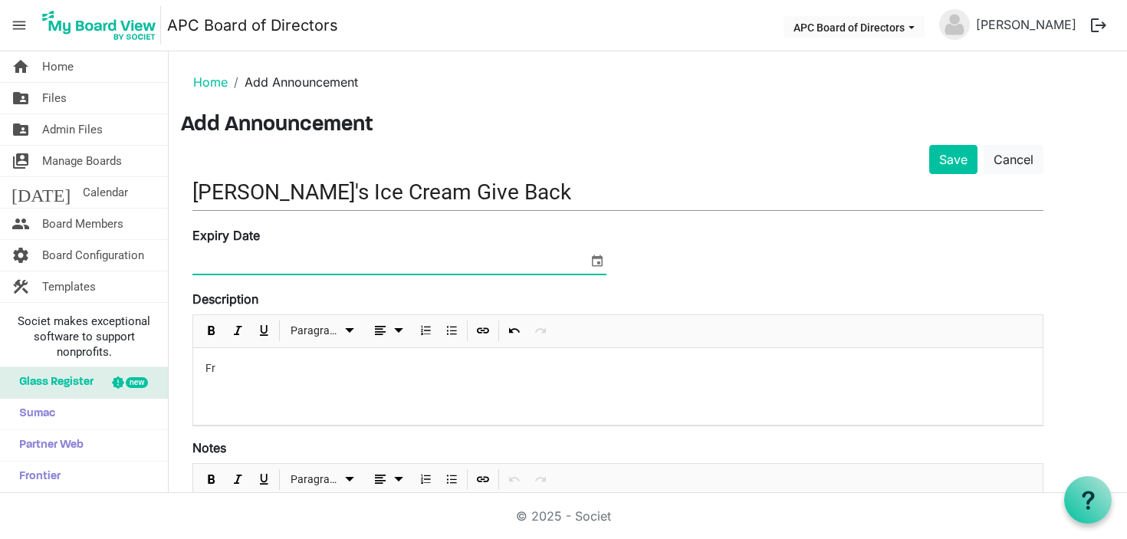
click at [411, 255] on input at bounding box center [390, 262] width 396 height 23
click at [325, 376] on p "Fr" at bounding box center [617, 368] width 825 height 16
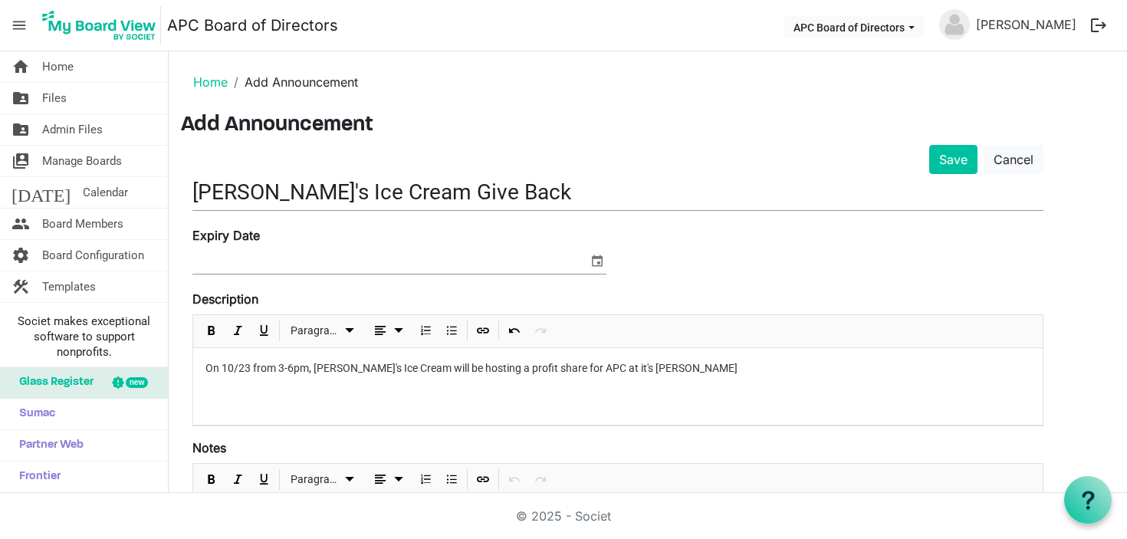
click at [593, 366] on p "On 10/23 from 3-6pm, Jeni's Ice Cream will be hosting a profit share for APC at…" at bounding box center [617, 368] width 825 height 16
click at [663, 376] on p "On 10/23 from 3-6pm, Jeni's Ice Cream will be hosting a profit share for APC at…" at bounding box center [617, 368] width 825 height 16
click at [954, 161] on button "Save" at bounding box center [953, 159] width 48 height 29
click at [962, 145] on button "Save" at bounding box center [953, 159] width 48 height 29
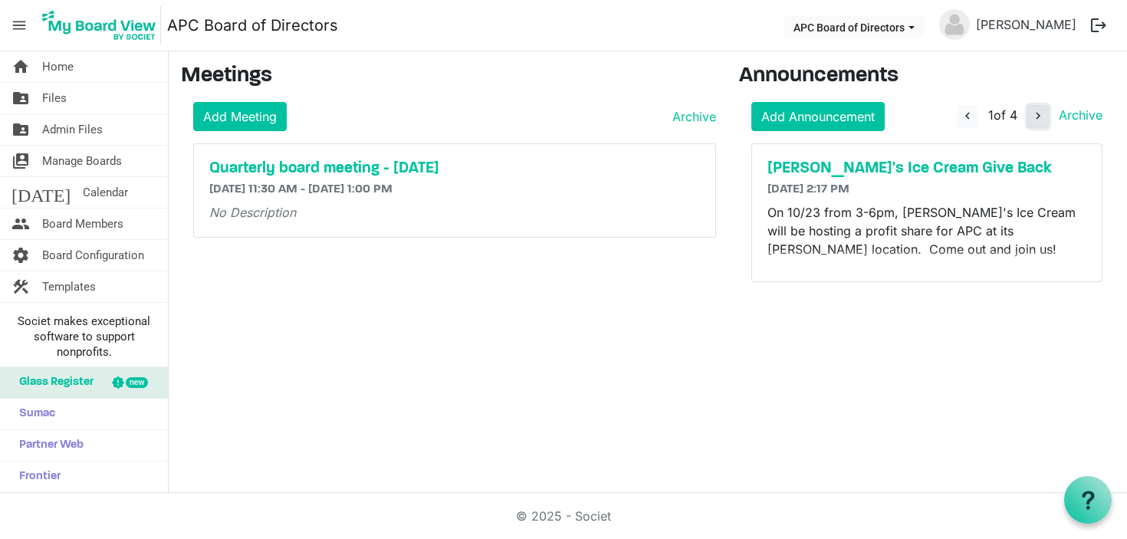
click at [1040, 117] on span "navigate_next" at bounding box center [1038, 116] width 14 height 14
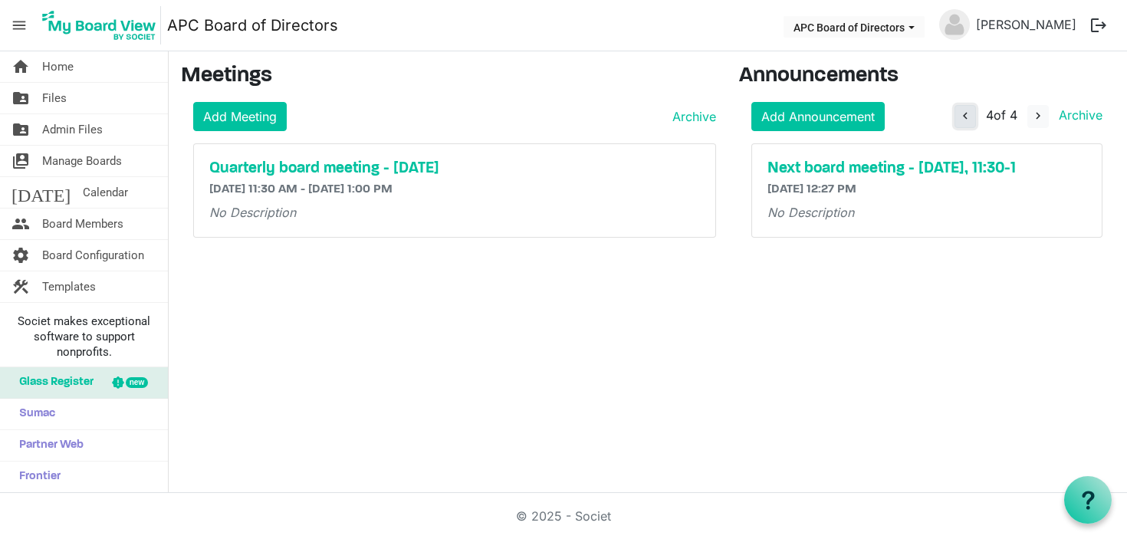
click at [968, 117] on span "navigate_before" at bounding box center [965, 116] width 14 height 14
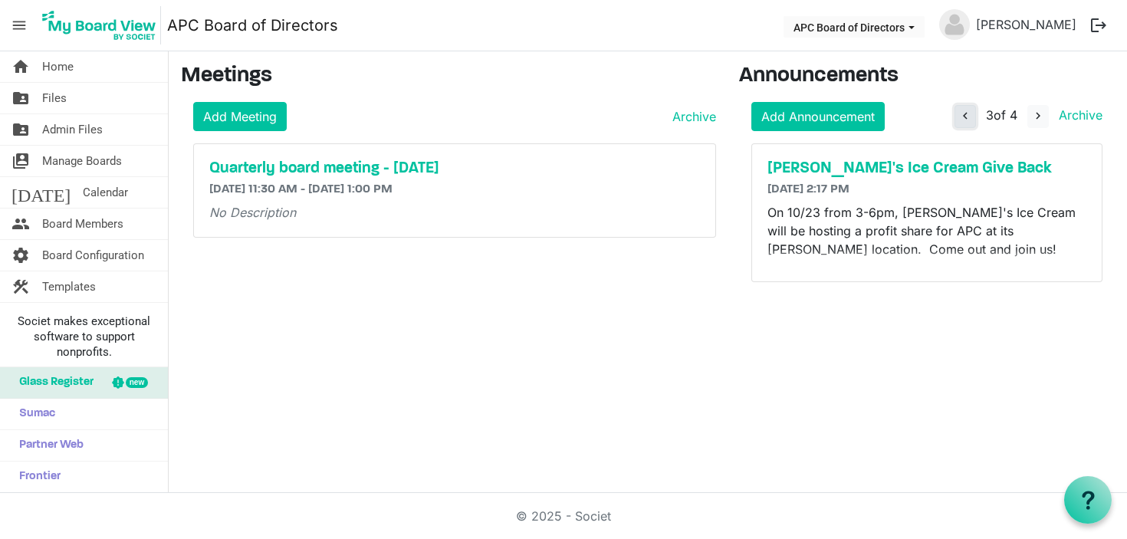
click at [968, 117] on span "navigate_before" at bounding box center [965, 116] width 14 height 14
click at [922, 165] on h5 "[PERSON_NAME]'s Ice Cream Give Back" at bounding box center [927, 168] width 319 height 18
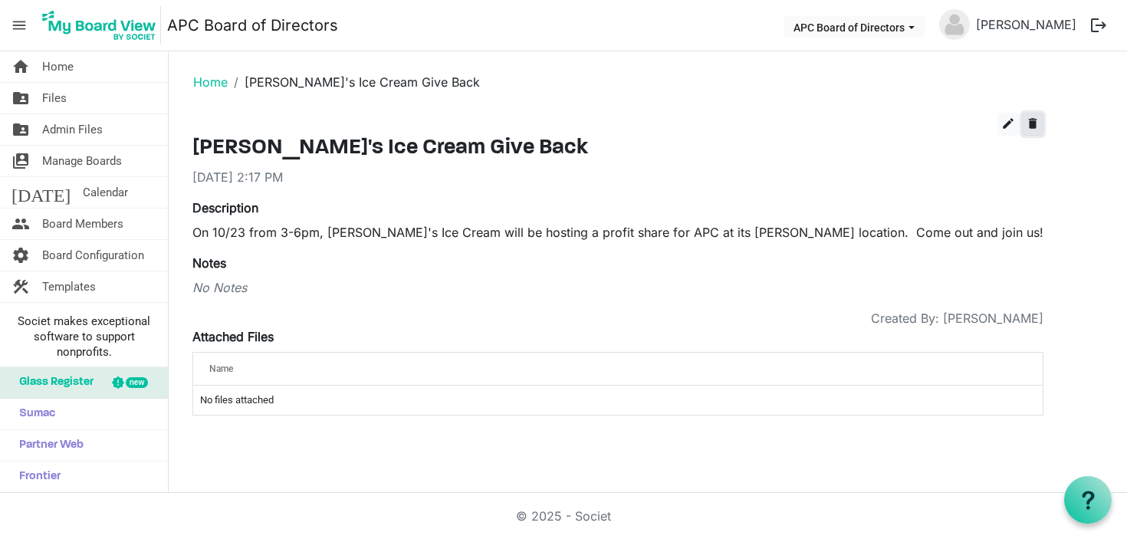
click at [1034, 122] on span "delete" at bounding box center [1033, 124] width 14 height 14
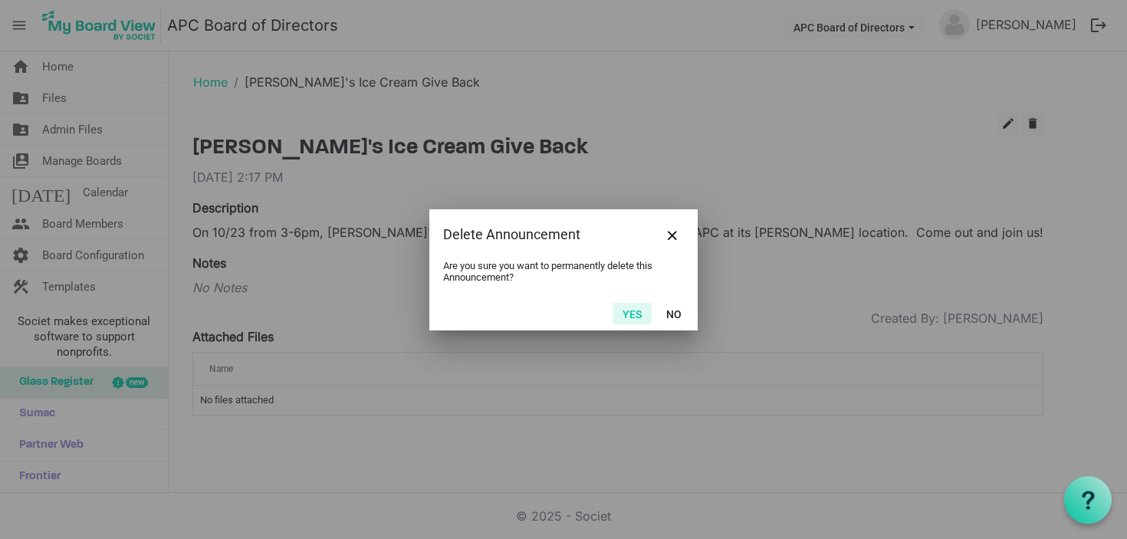
click at [630, 314] on button "Yes" at bounding box center [632, 313] width 39 height 21
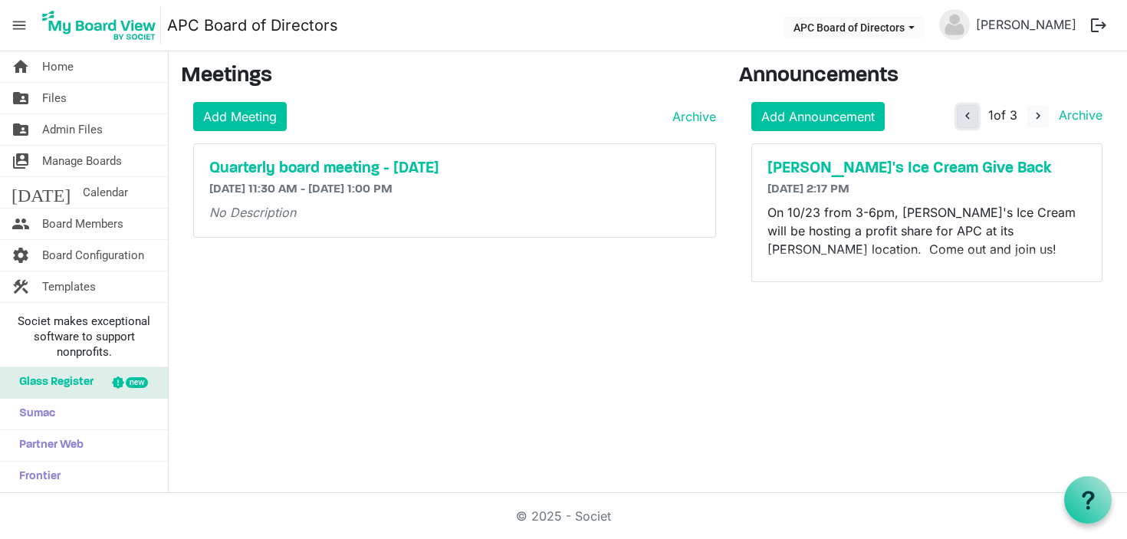
click at [966, 116] on span "navigate_before" at bounding box center [968, 116] width 14 height 14
click at [1037, 116] on span "navigate_next" at bounding box center [1038, 116] width 14 height 14
click at [1011, 166] on h5 "[PERSON_NAME]'s Ice Cream Give Back" at bounding box center [927, 168] width 319 height 18
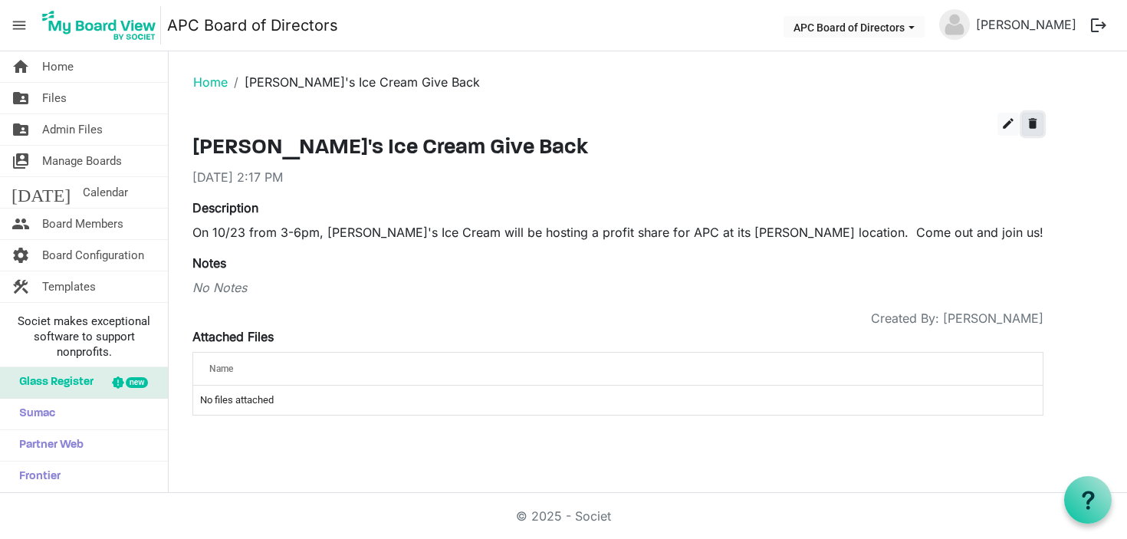
click at [1029, 125] on span "delete" at bounding box center [1033, 124] width 14 height 14
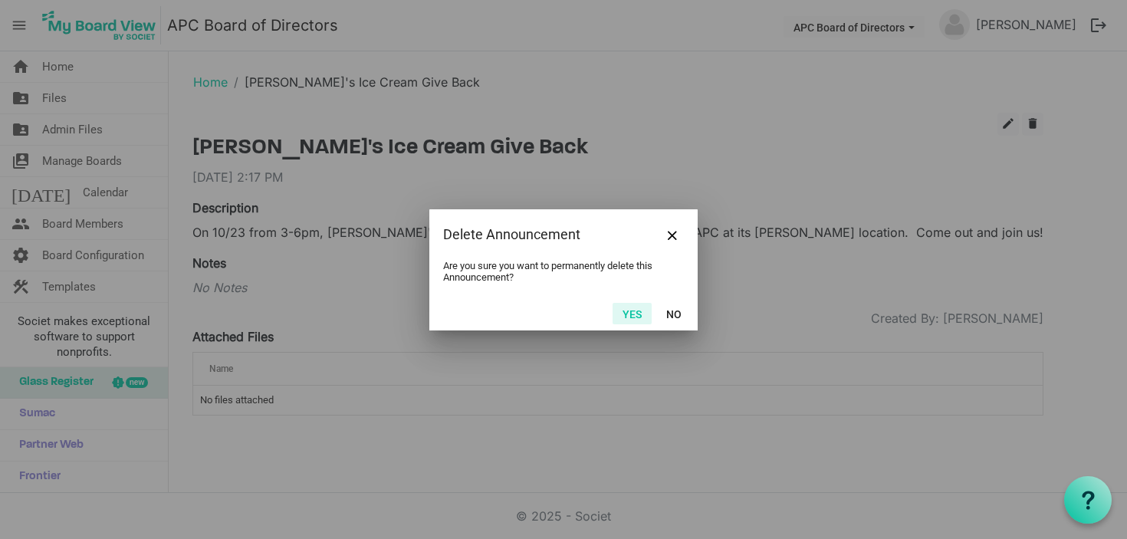
click at [626, 317] on button "Yes" at bounding box center [632, 313] width 39 height 21
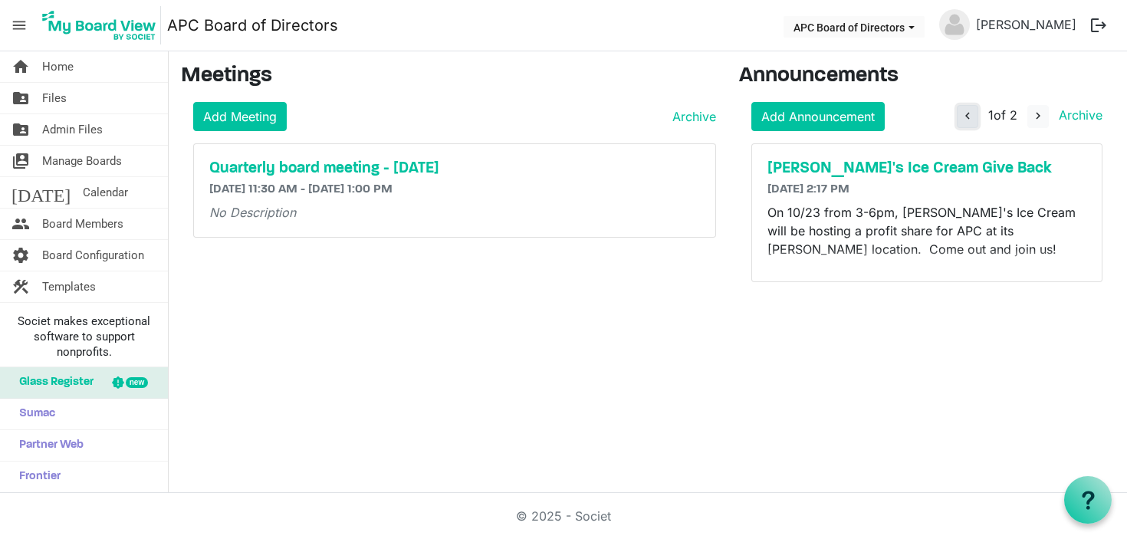
click at [968, 109] on span "navigate_before" at bounding box center [968, 116] width 14 height 14
click at [1035, 119] on span "navigate_next" at bounding box center [1038, 116] width 14 height 14
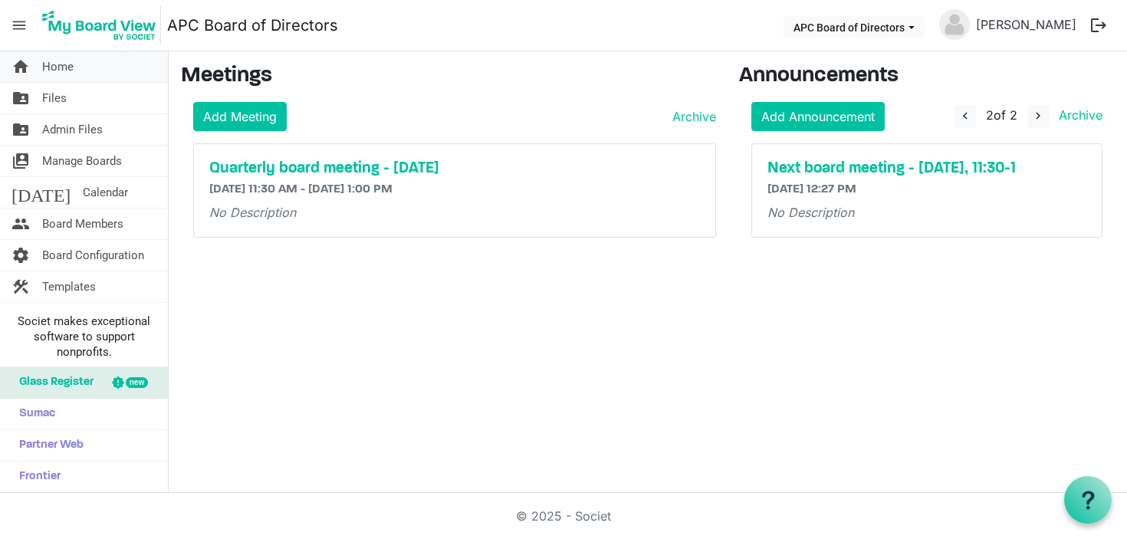
click at [70, 70] on span "Home" at bounding box center [57, 66] width 31 height 31
